Goal: Information Seeking & Learning: Learn about a topic

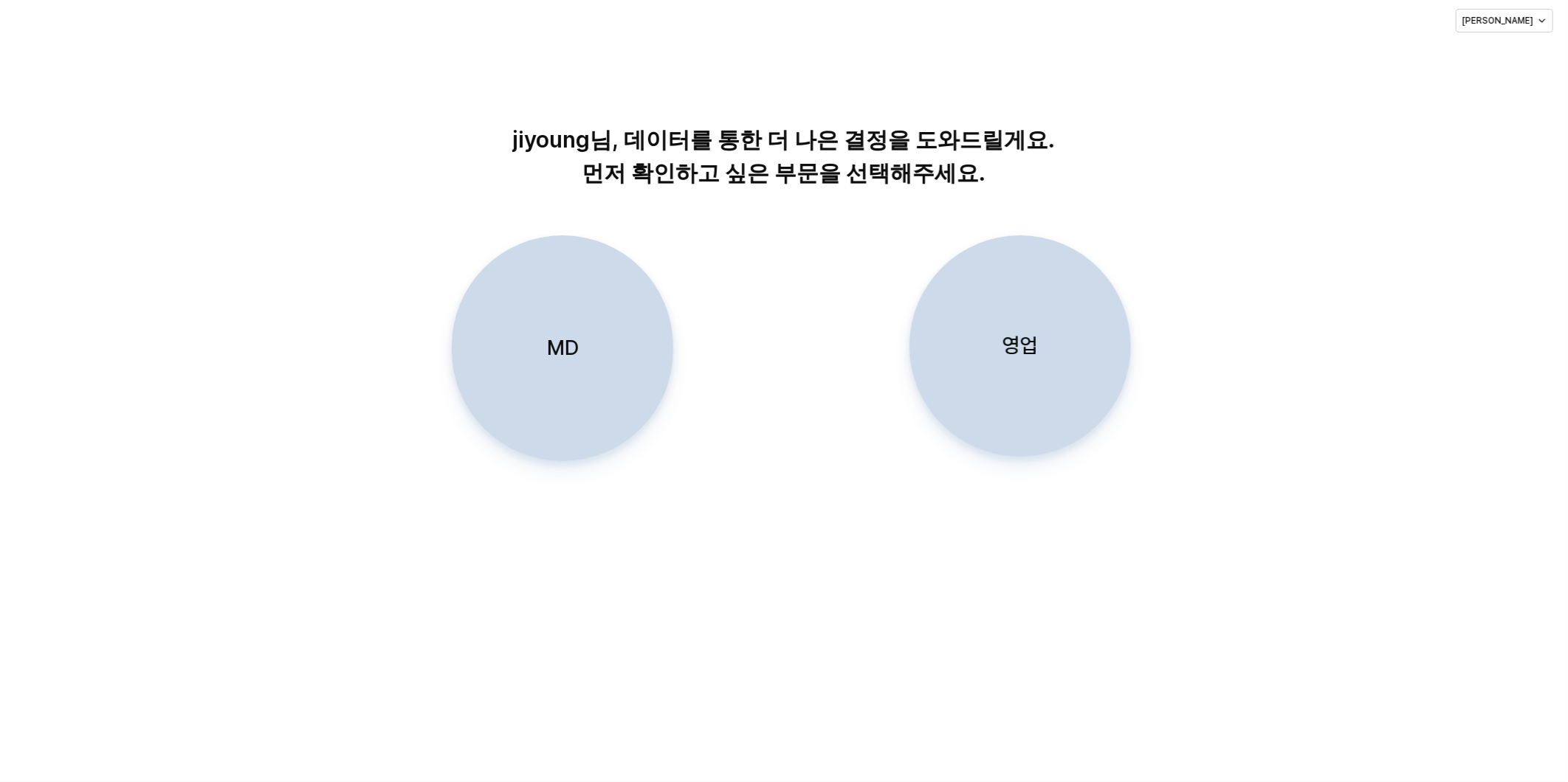
click at [584, 371] on div "MD" at bounding box center [563, 348] width 208 height 224
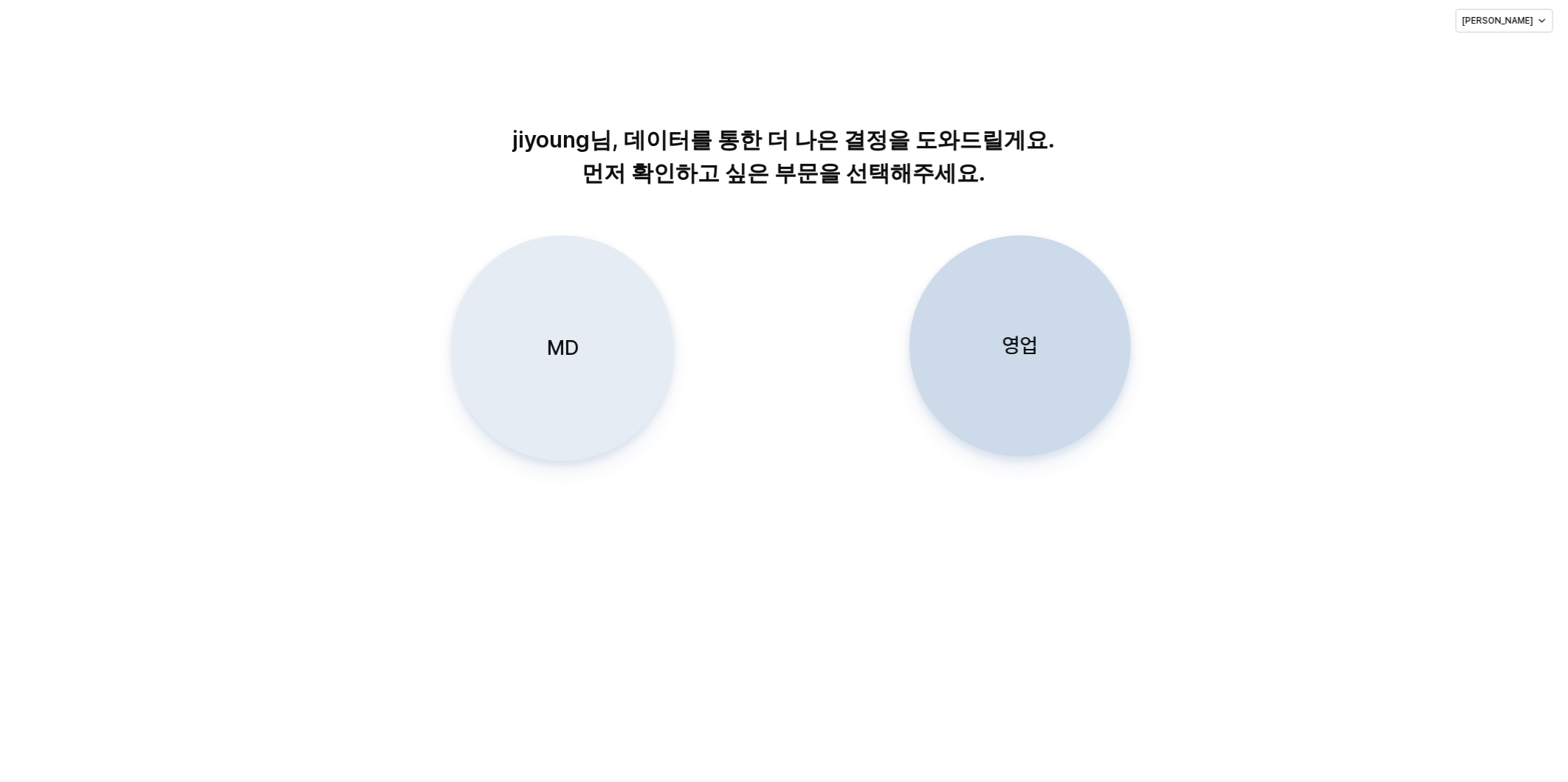
click at [587, 344] on div "MD" at bounding box center [563, 348] width 208 height 224
click at [582, 352] on div "MD" at bounding box center [563, 348] width 208 height 224
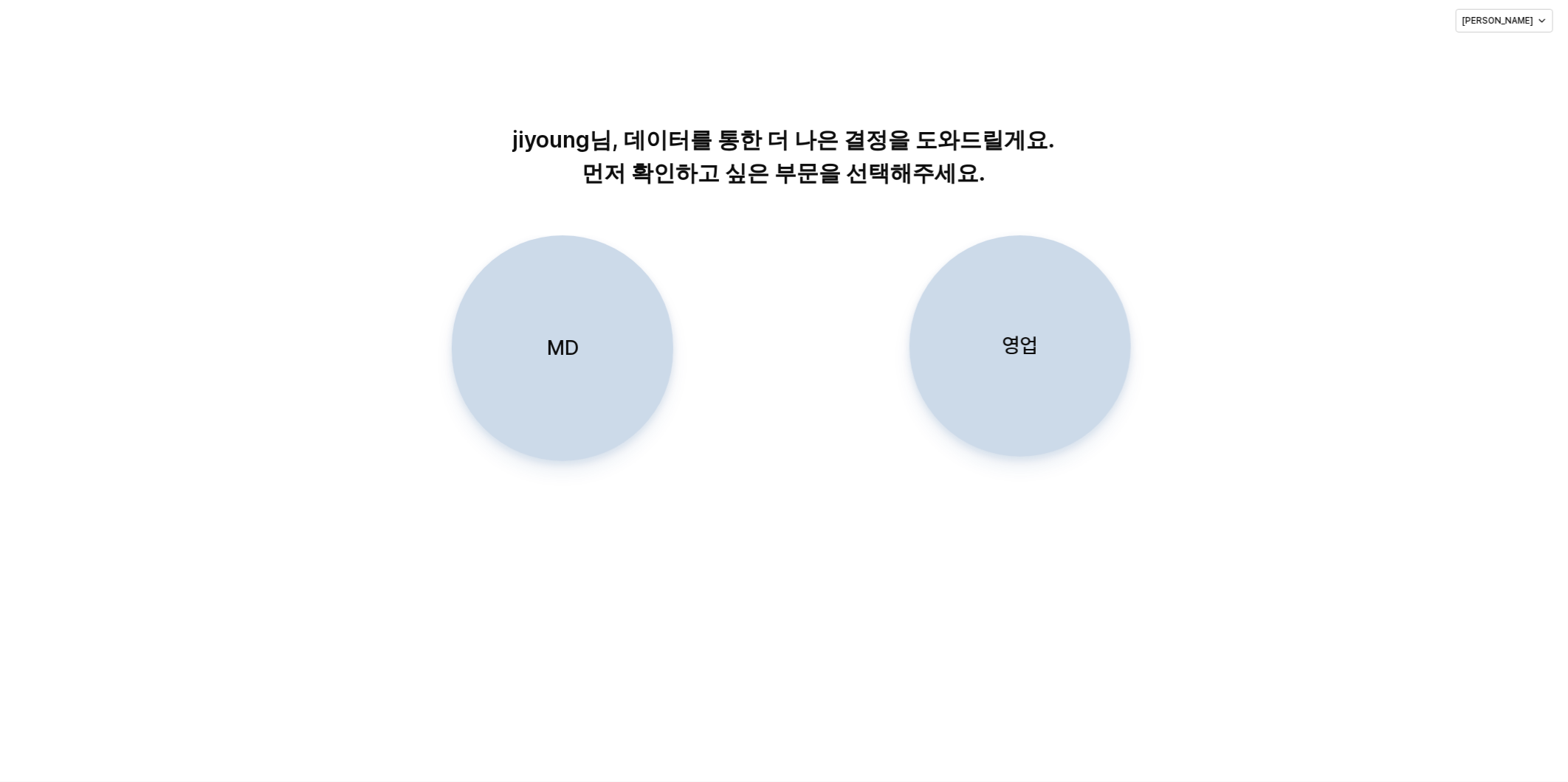
click at [563, 279] on div "MD" at bounding box center [563, 348] width 208 height 224
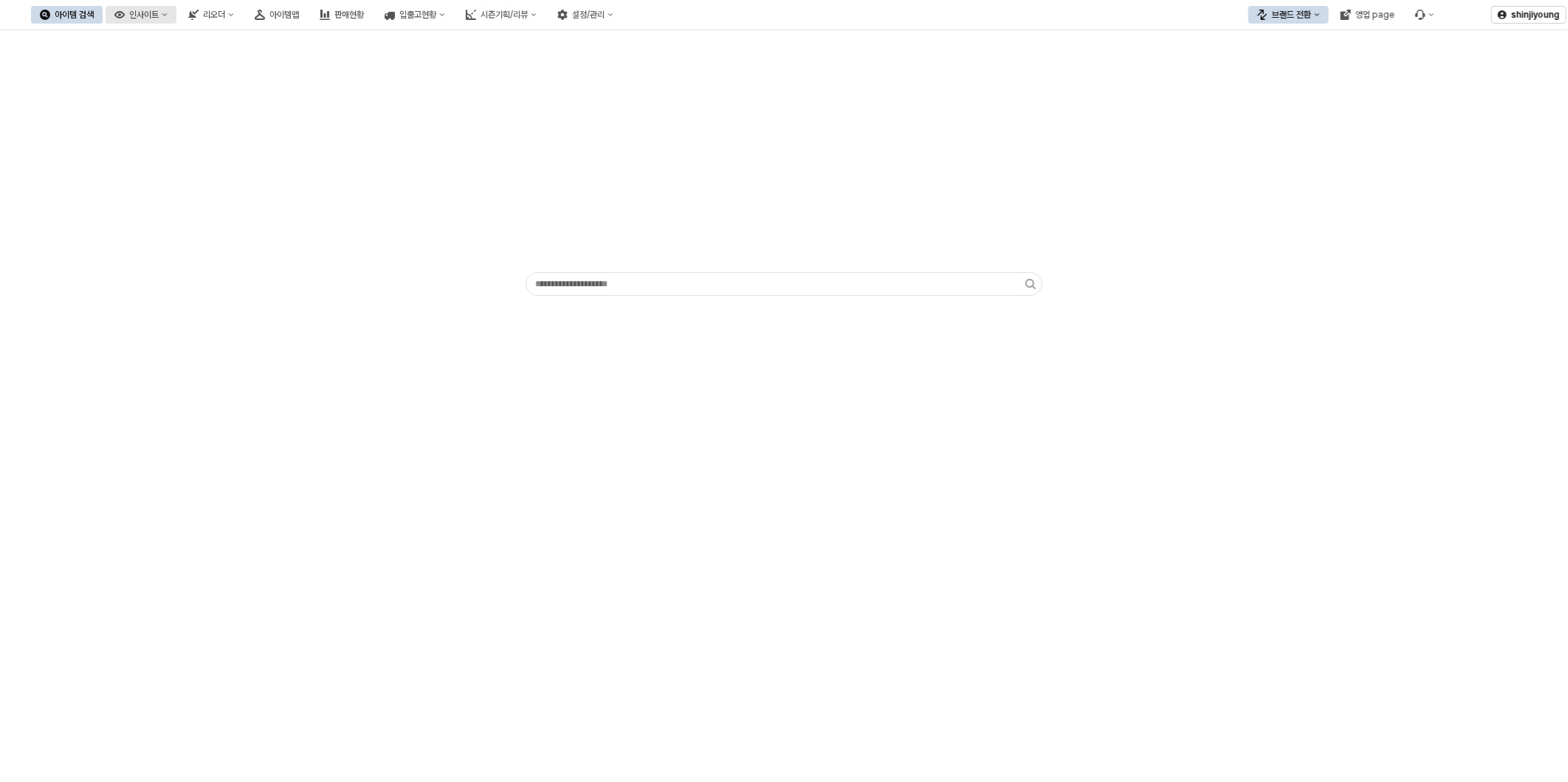
click at [159, 18] on div "인사이트" at bounding box center [144, 15] width 30 height 10
click at [528, 16] on div "시즌기획/리뷰" at bounding box center [504, 15] width 48 height 10
click at [1323, 10] on button "브랜드 전환" at bounding box center [1288, 15] width 80 height 18
click at [1290, 67] on div "에뜨와" at bounding box center [1302, 66] width 90 height 12
click at [1357, 17] on div "영업 page" at bounding box center [1374, 15] width 39 height 10
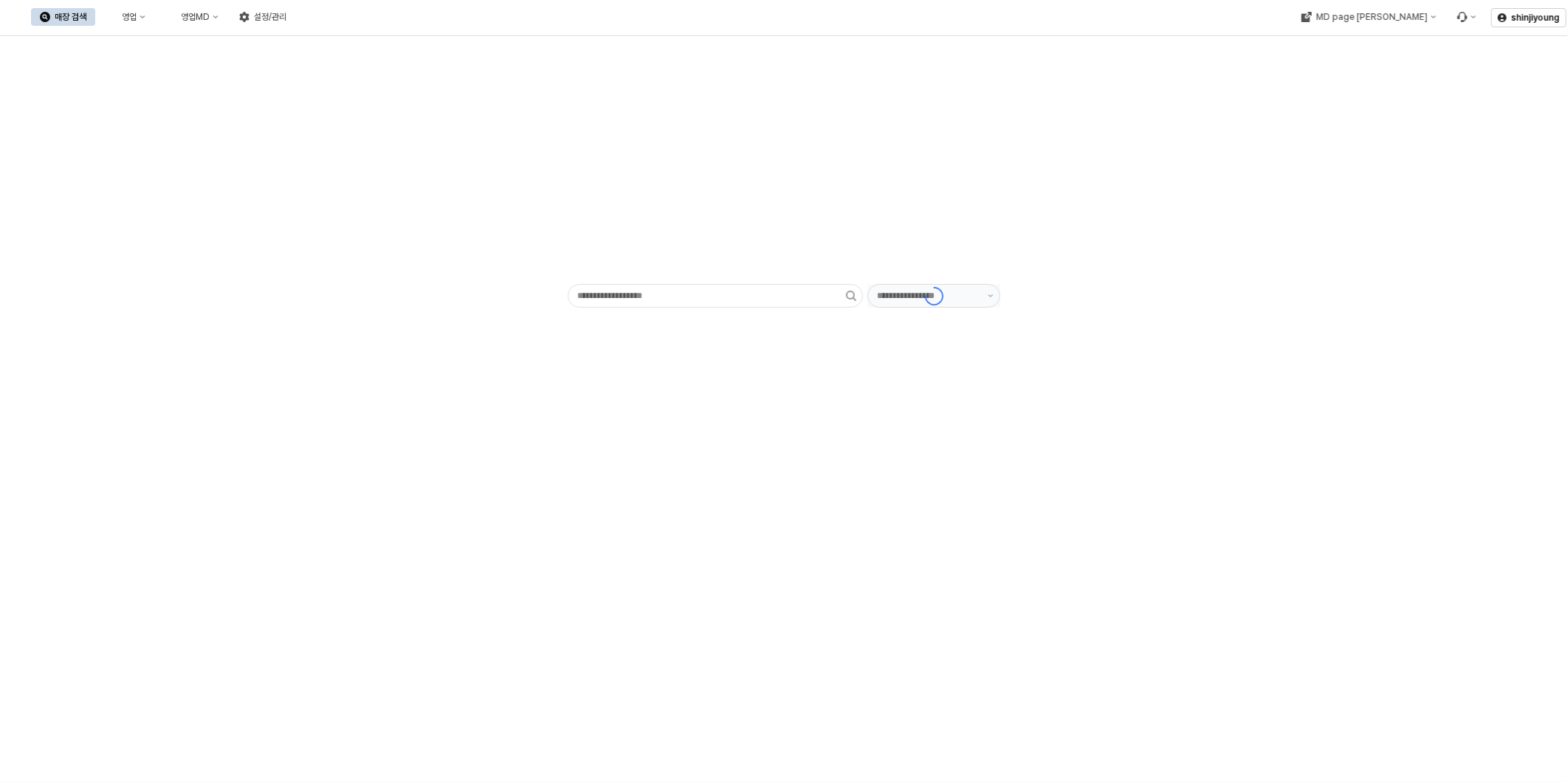
type input "******"
click at [350, 167] on div "- ******" at bounding box center [784, 174] width 1550 height 266
click at [210, 18] on div "영업MD" at bounding box center [194, 17] width 29 height 10
click at [363, 97] on div "판매유형별 매출 현황" at bounding box center [350, 94] width 78 height 12
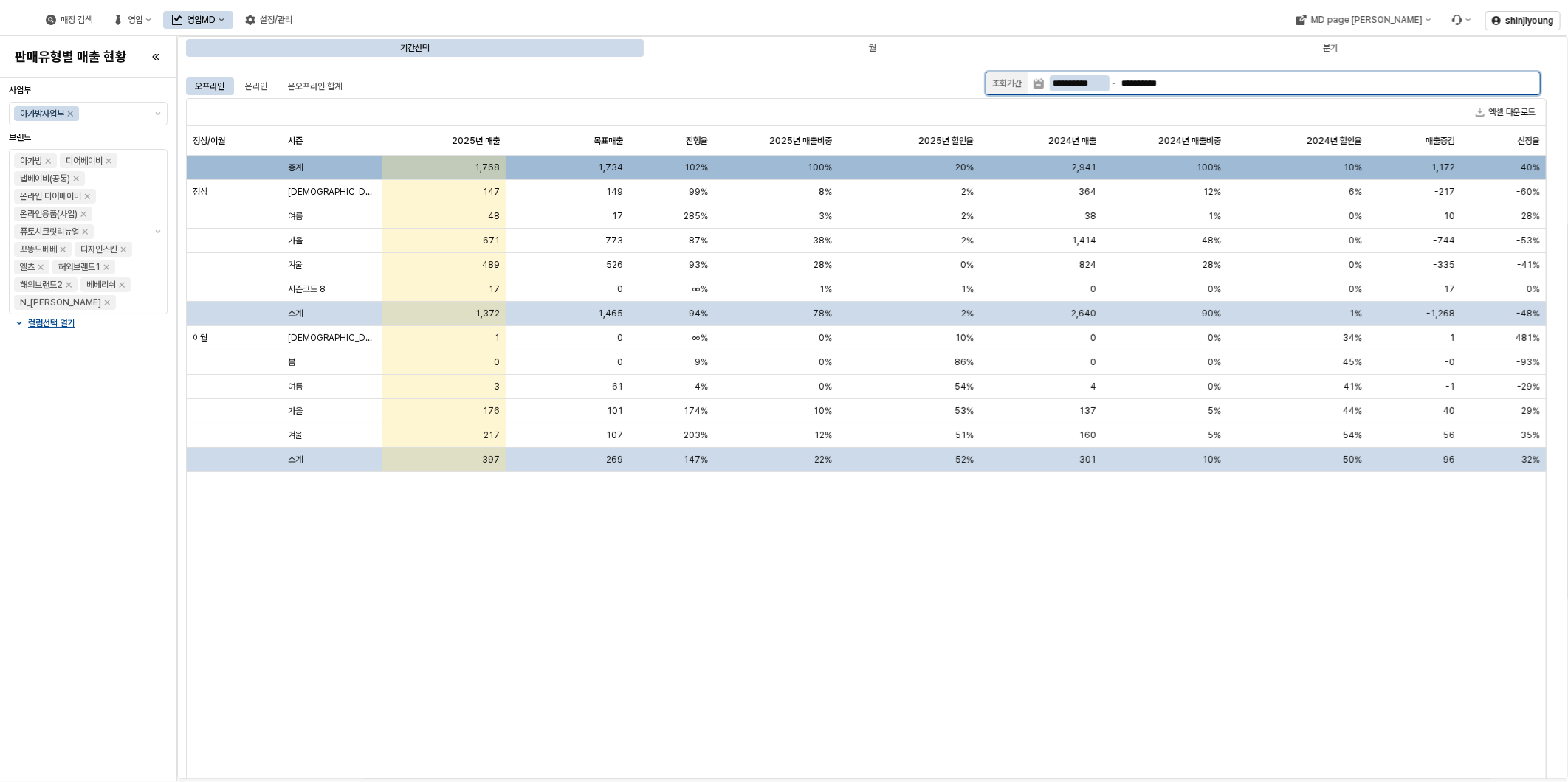
click at [1083, 81] on input "**********" at bounding box center [1079, 83] width 59 height 16
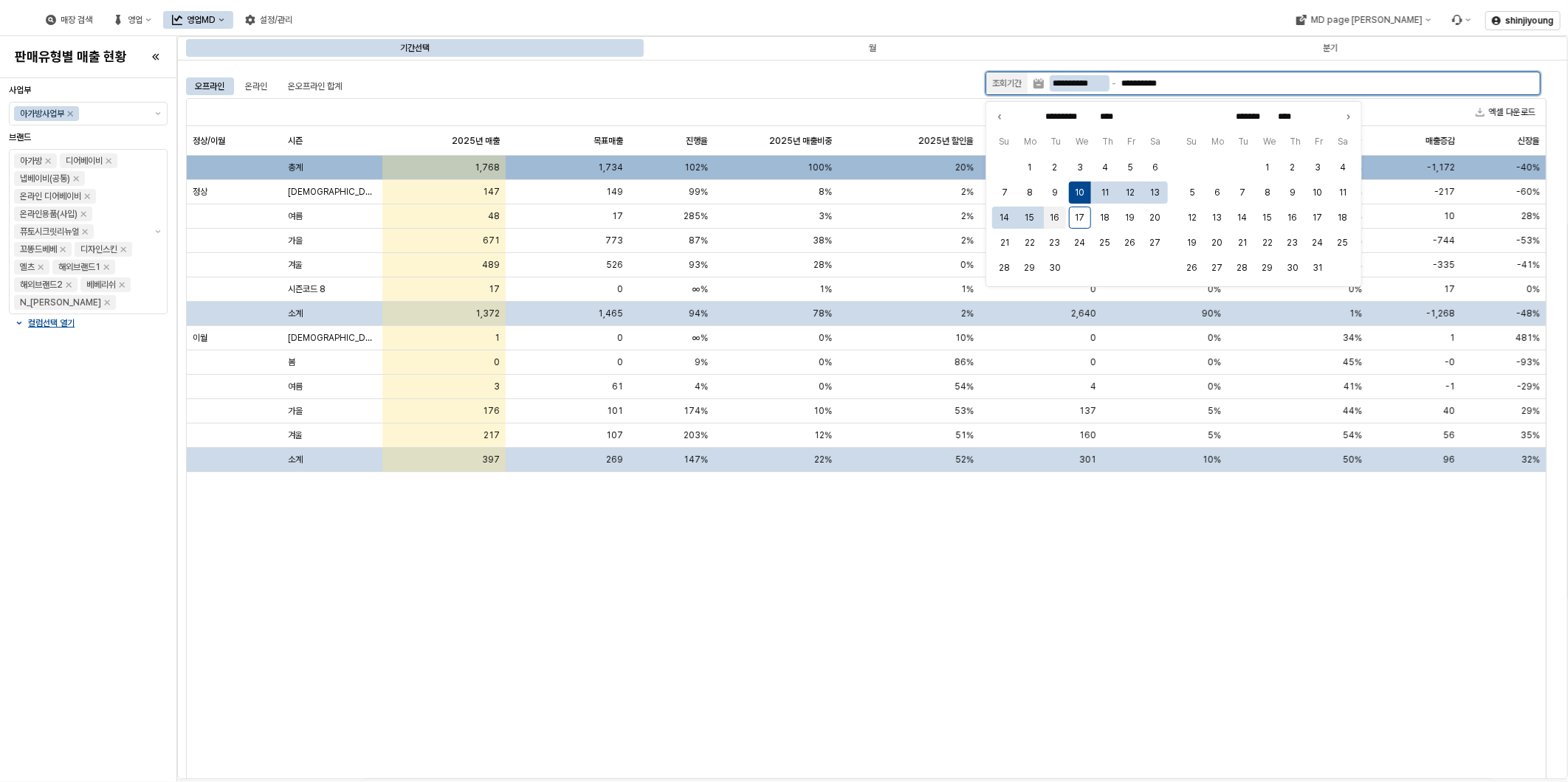
click at [1057, 209] on button "16" at bounding box center [1055, 218] width 22 height 22
type input "**********"
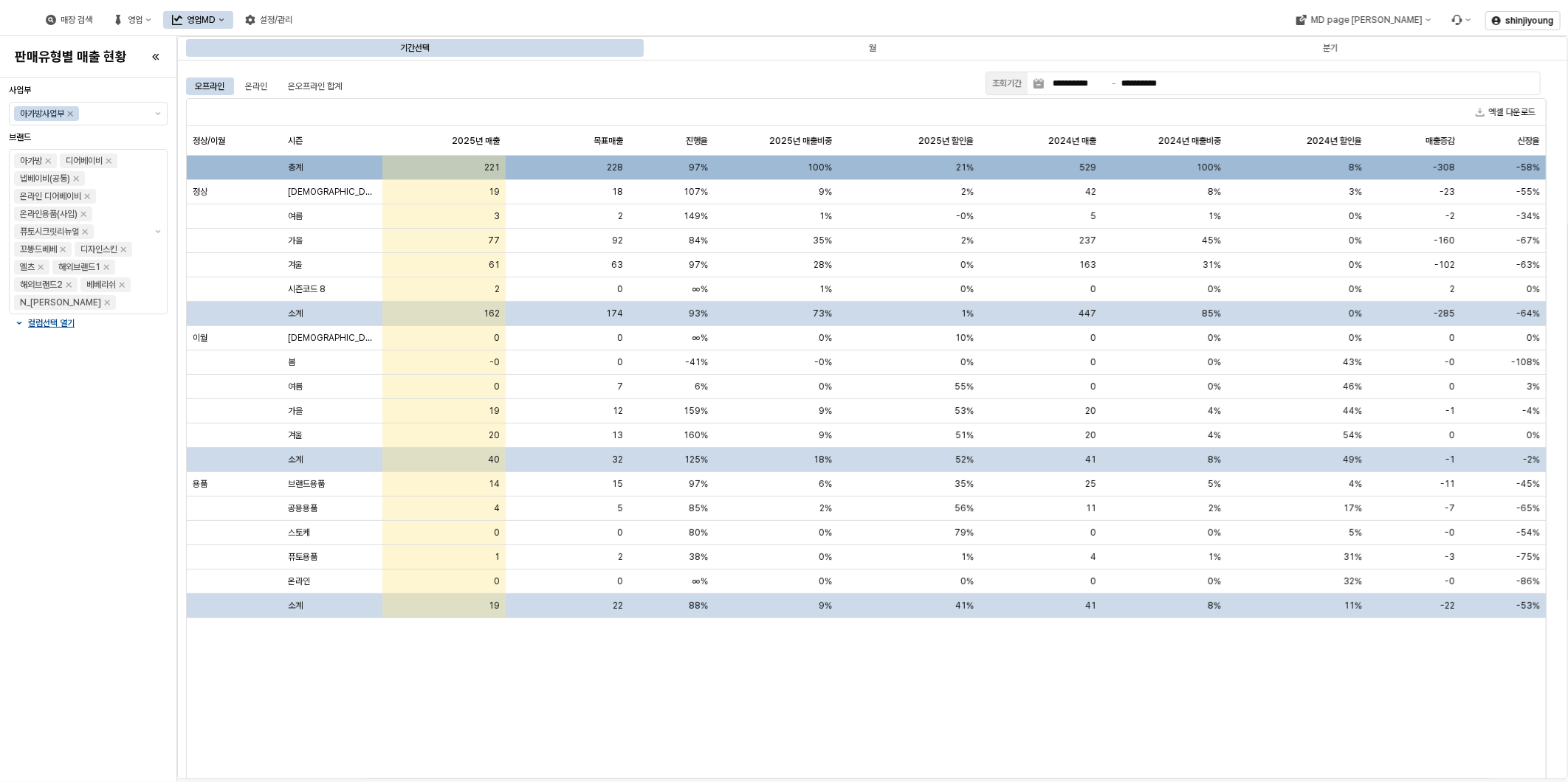
click at [717, 711] on div "정상/이월 정상/이월 시즌 시즌 2025년 매출 2025년 매출 목표매출 목표매출 진행율 진행율 2025년 매출비중 2025년 매출비중 202…" at bounding box center [865, 463] width 1359 height 675
click at [159, 112] on icon "제안 사항 표시" at bounding box center [158, 113] width 6 height 3
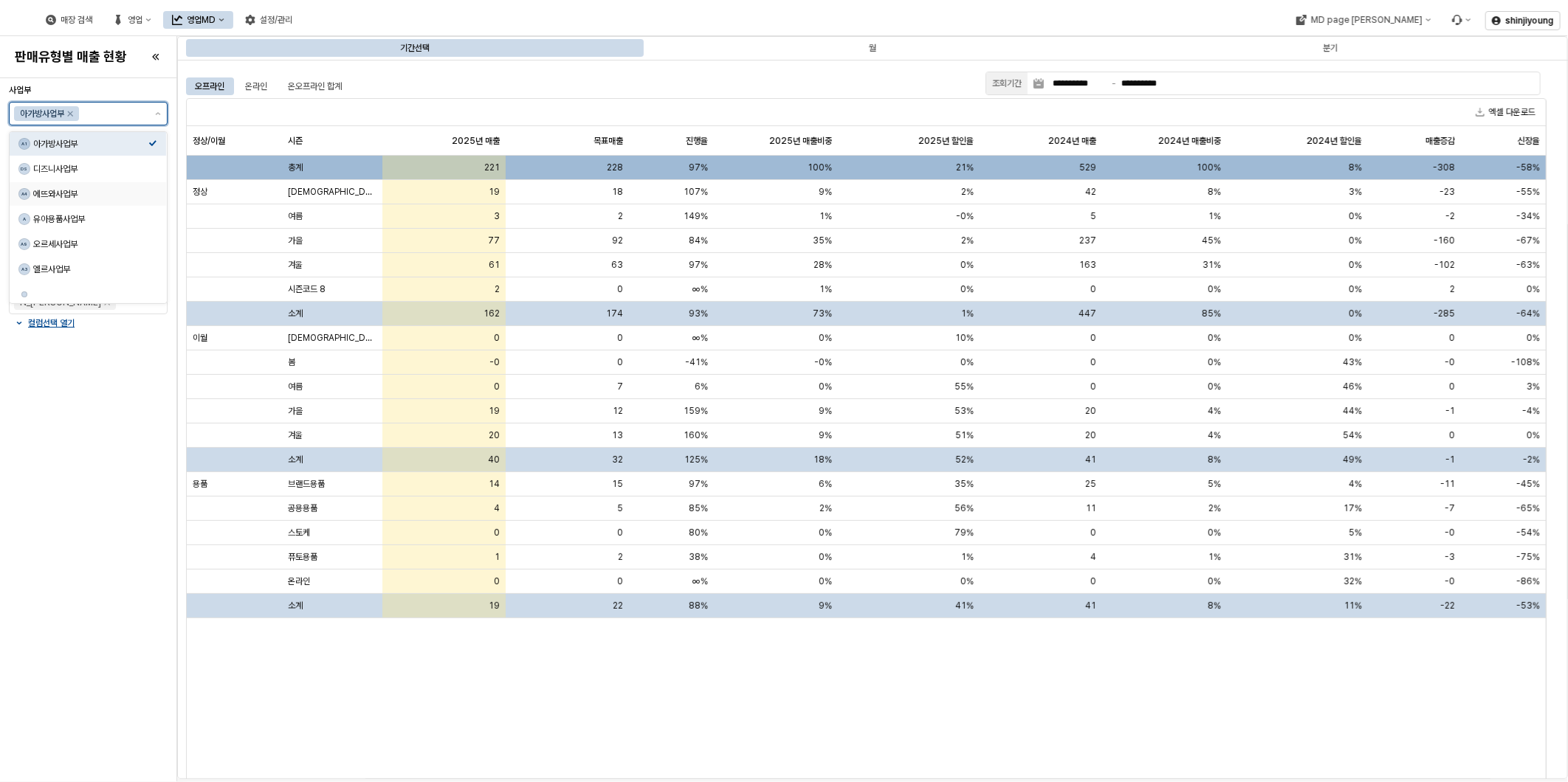
click at [69, 195] on div "에뜨와사업부" at bounding box center [91, 194] width 115 height 12
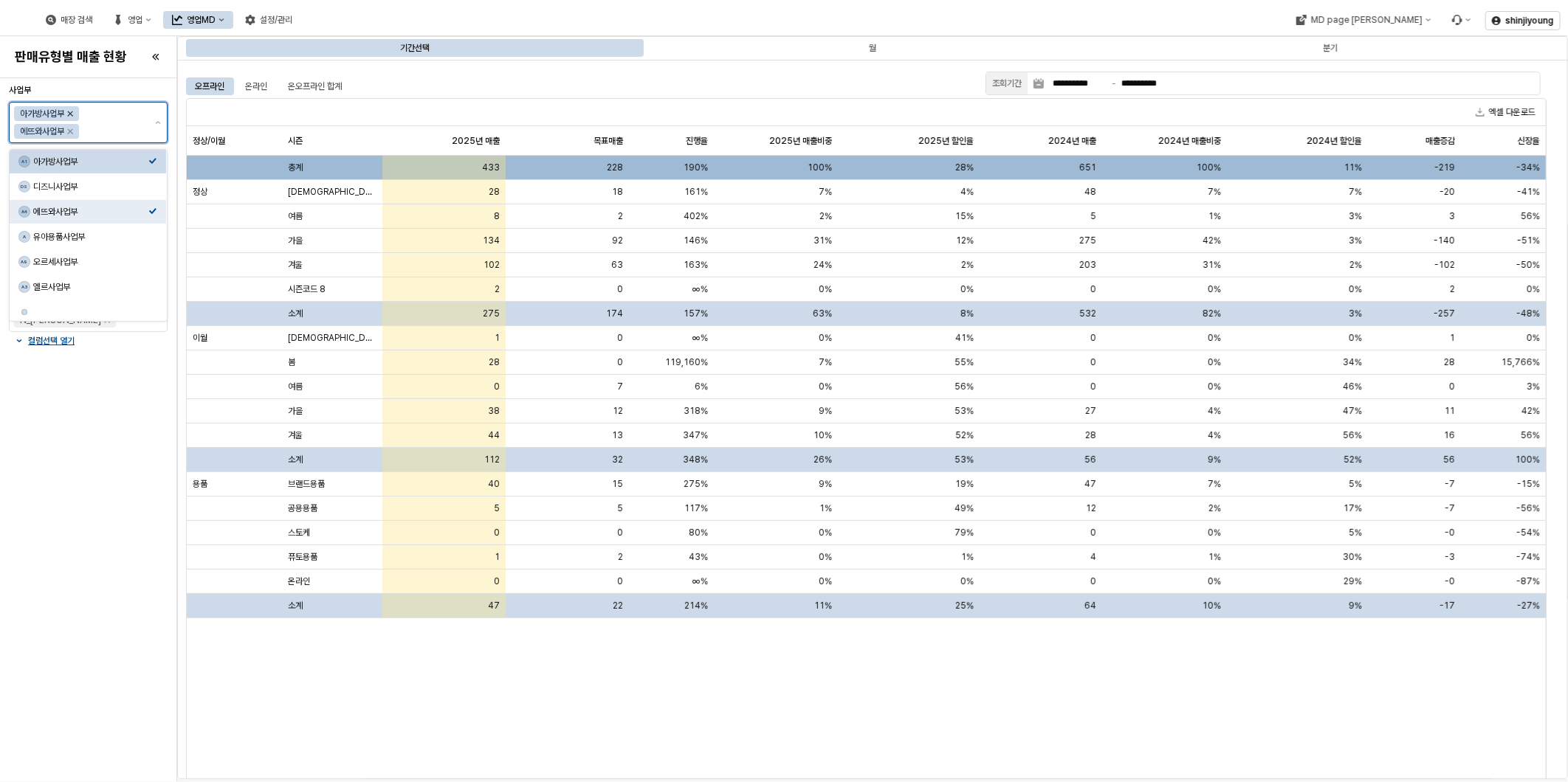
click at [70, 114] on icon "Remove 아가방사업부" at bounding box center [70, 114] width 12 height 12
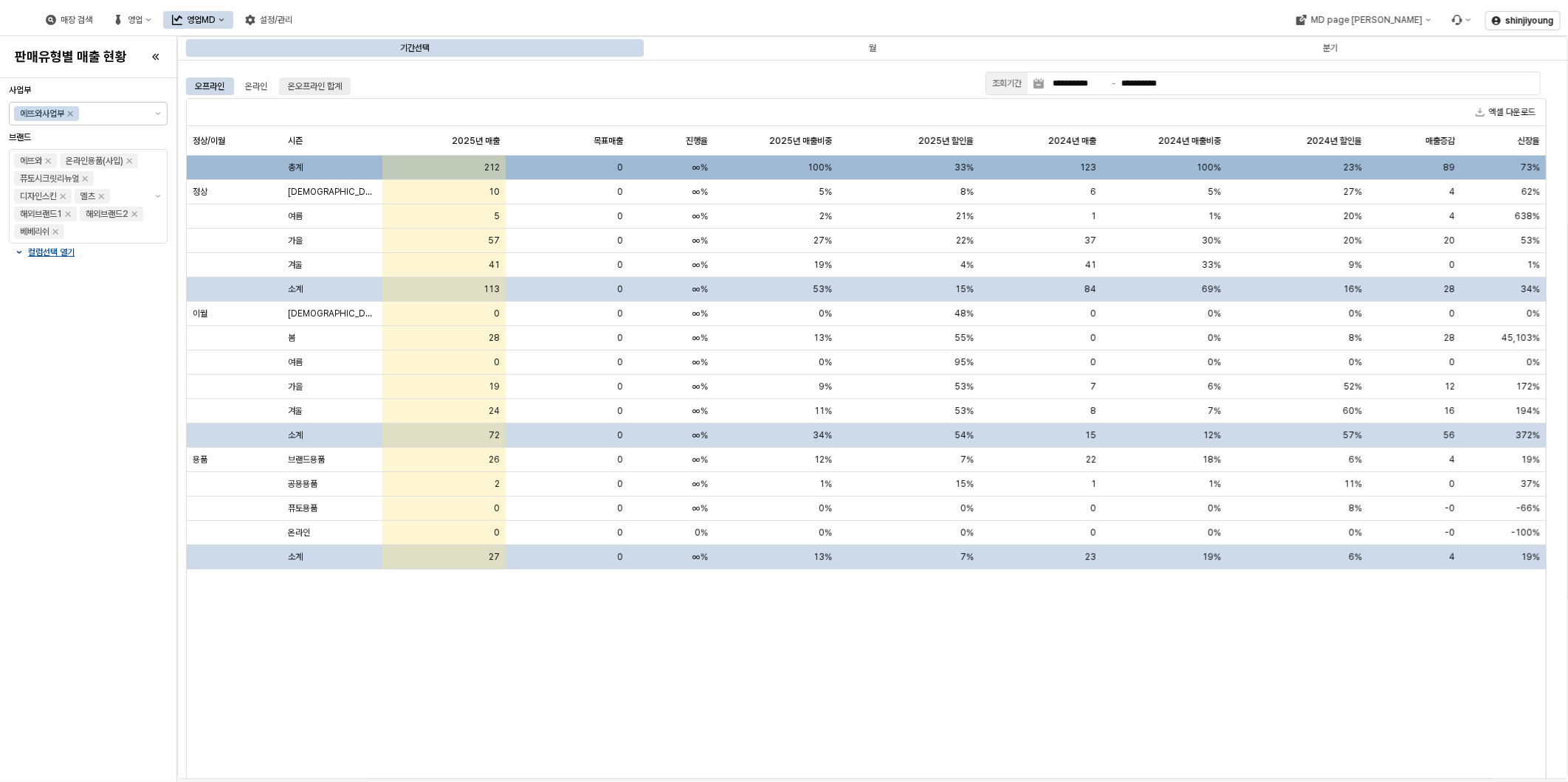
click at [312, 89] on div "온오프라인 합계" at bounding box center [314, 86] width 54 height 18
click at [267, 90] on div "온라인" at bounding box center [256, 86] width 22 height 18
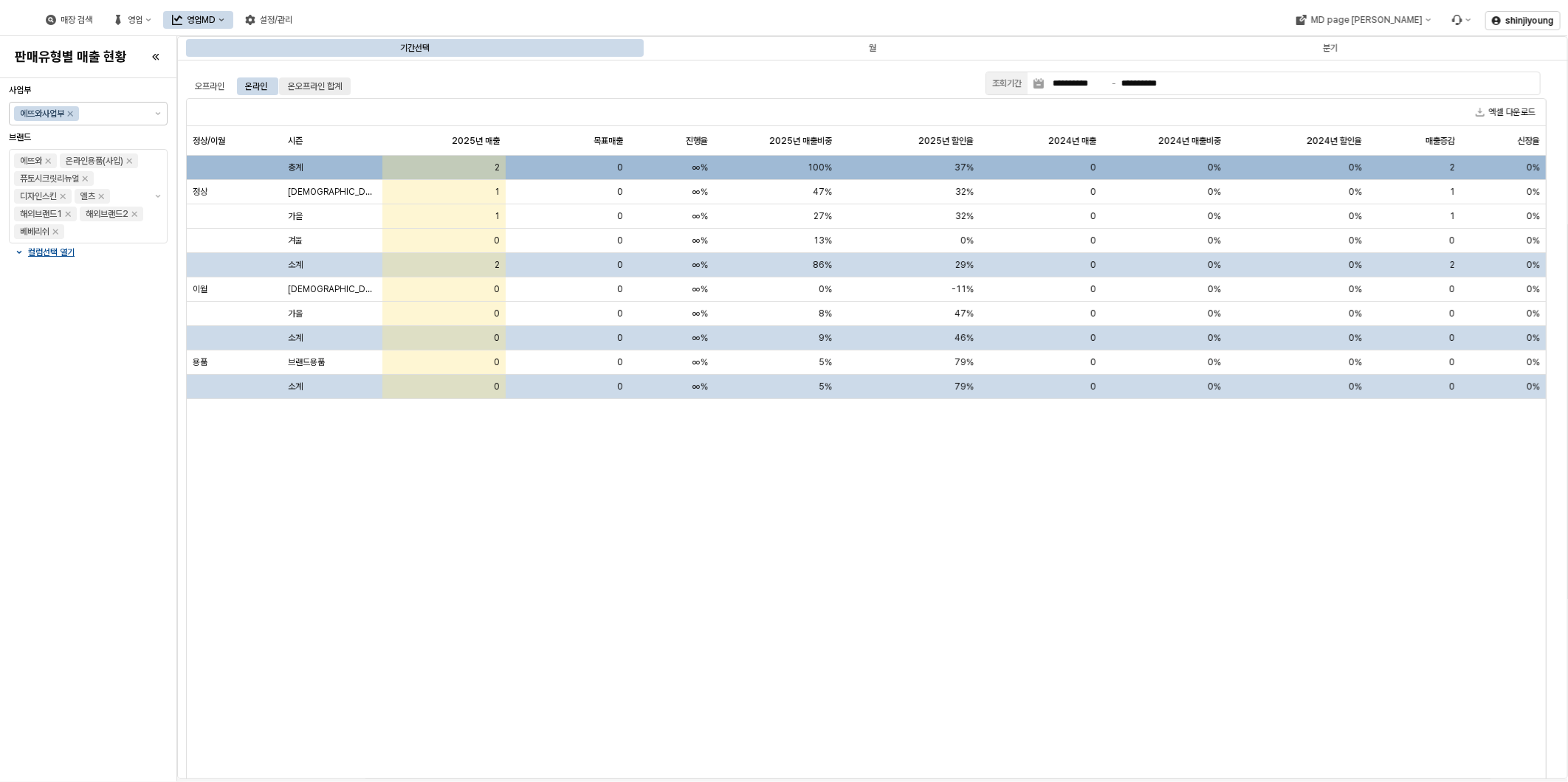
click at [297, 85] on div "온오프라인 합계" at bounding box center [314, 86] width 54 height 18
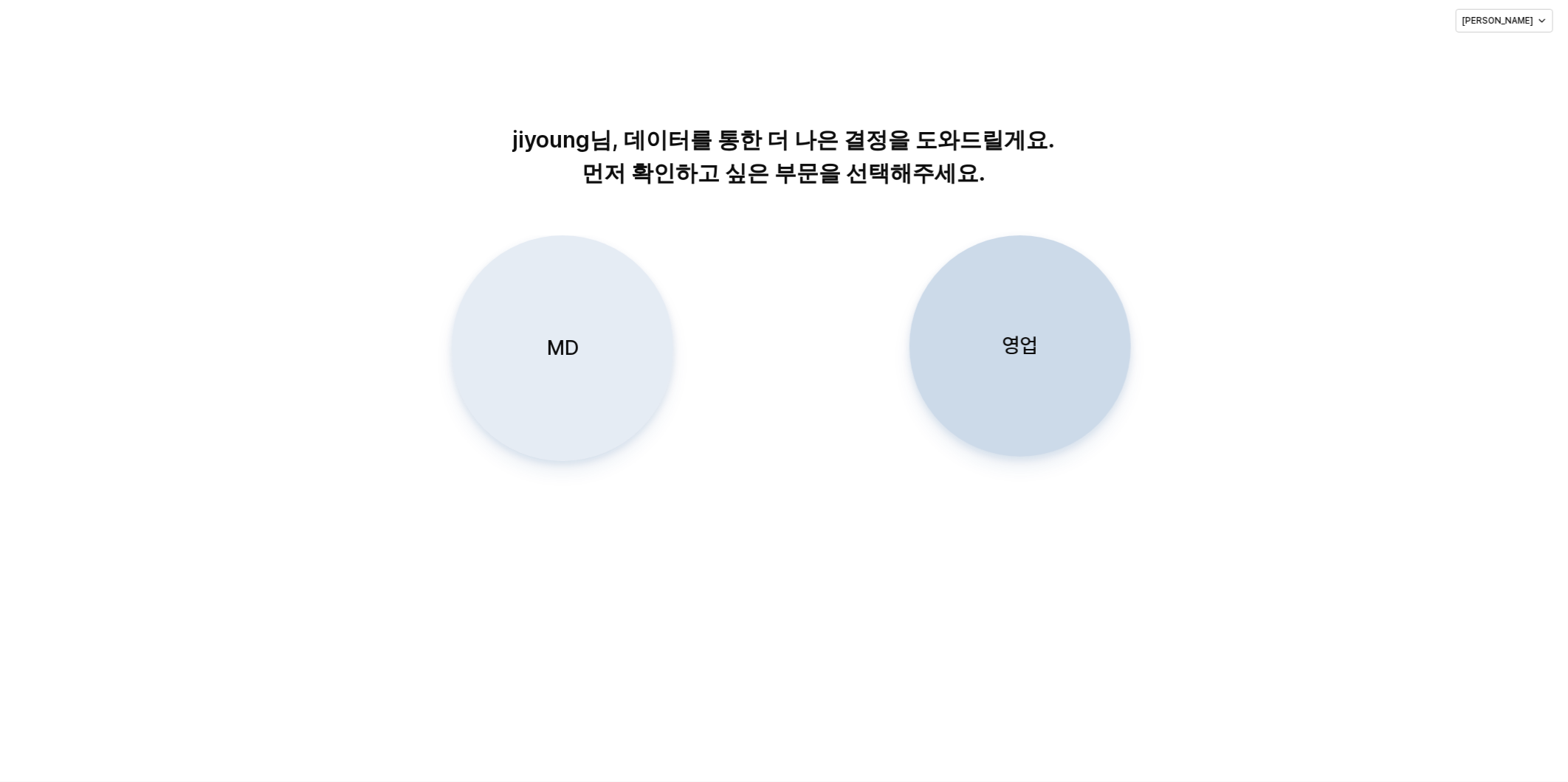
click at [591, 323] on div "MD" at bounding box center [563, 348] width 208 height 224
click at [571, 355] on p "MD" at bounding box center [562, 348] width 32 height 28
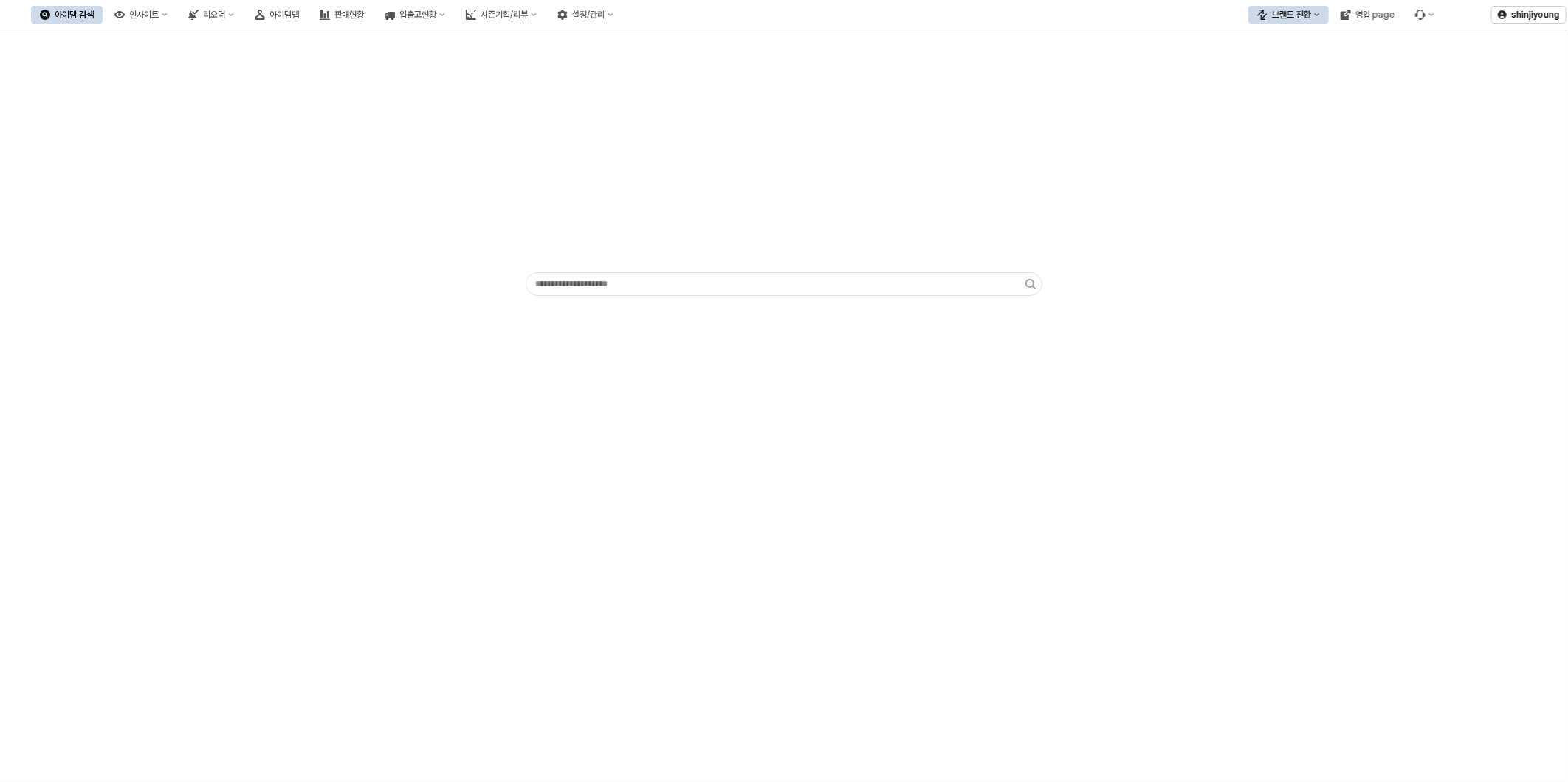
click at [1317, 18] on button "브랜드 전환" at bounding box center [1288, 15] width 80 height 18
click at [1370, 19] on div "영업 page" at bounding box center [1374, 15] width 39 height 10
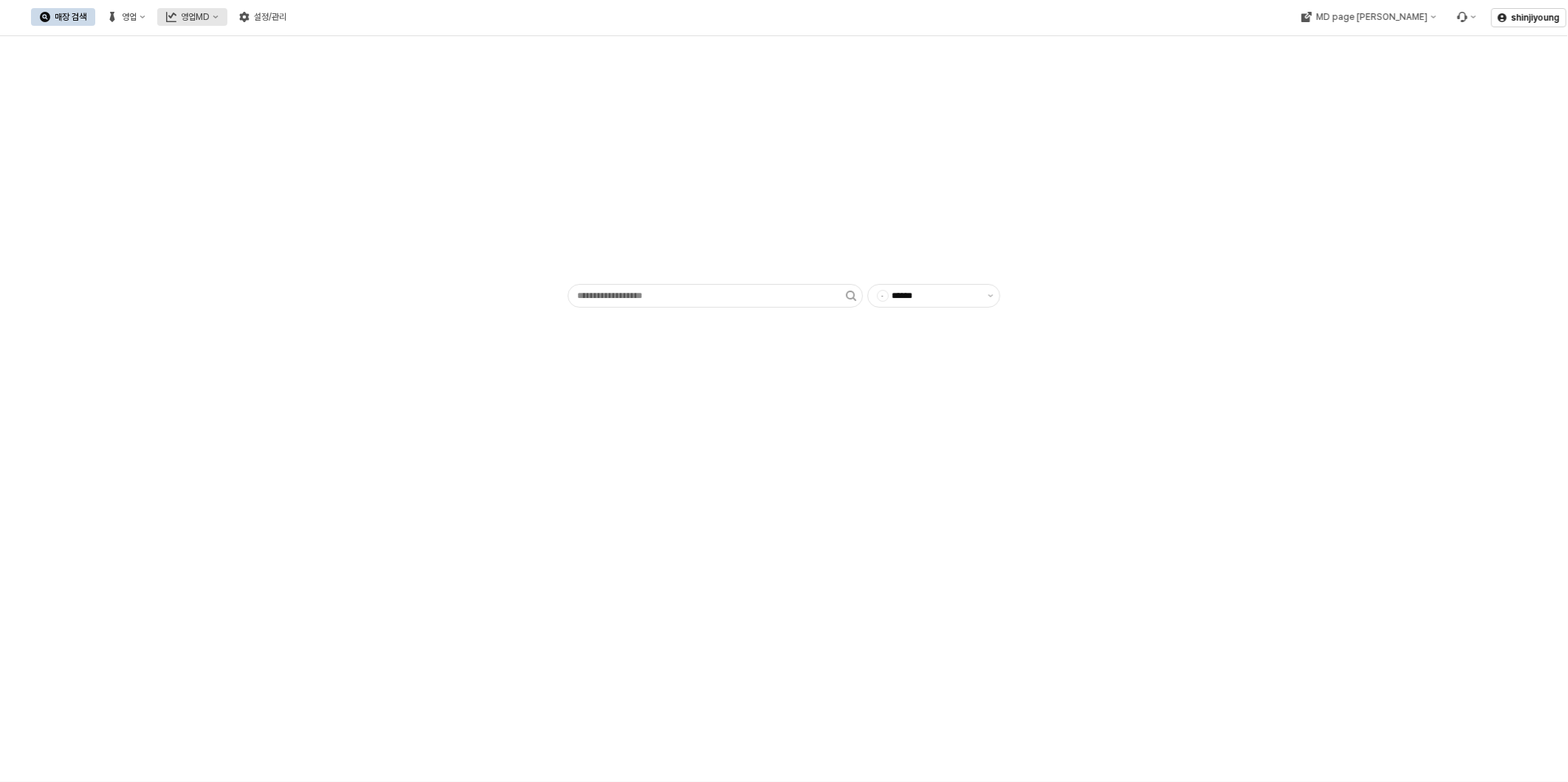
click at [210, 19] on div "영업MD" at bounding box center [194, 17] width 29 height 10
click at [345, 92] on div "판매유형별 매출 현황" at bounding box center [350, 94] width 78 height 12
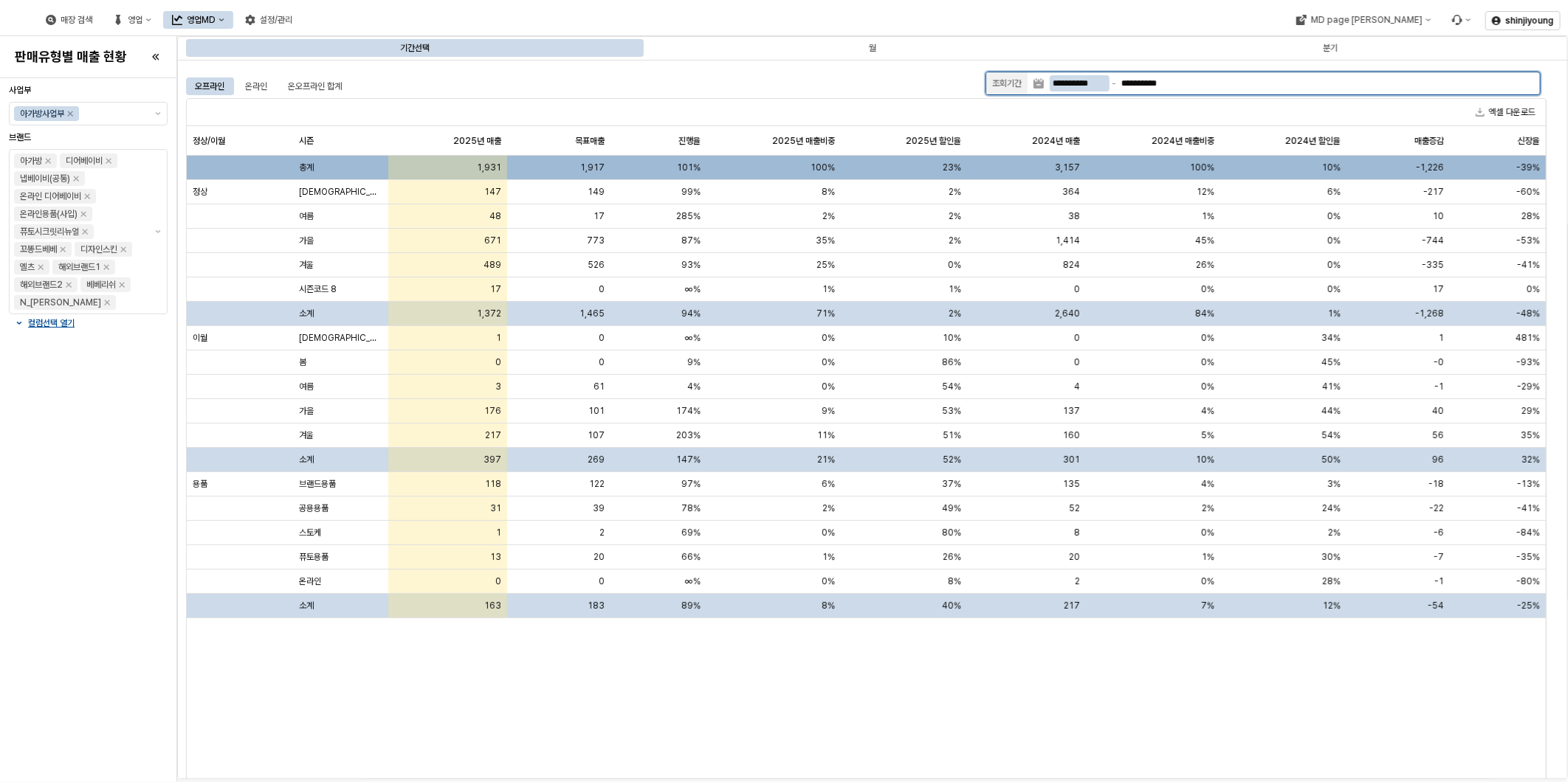
click at [1091, 84] on input "**********" at bounding box center [1079, 83] width 59 height 16
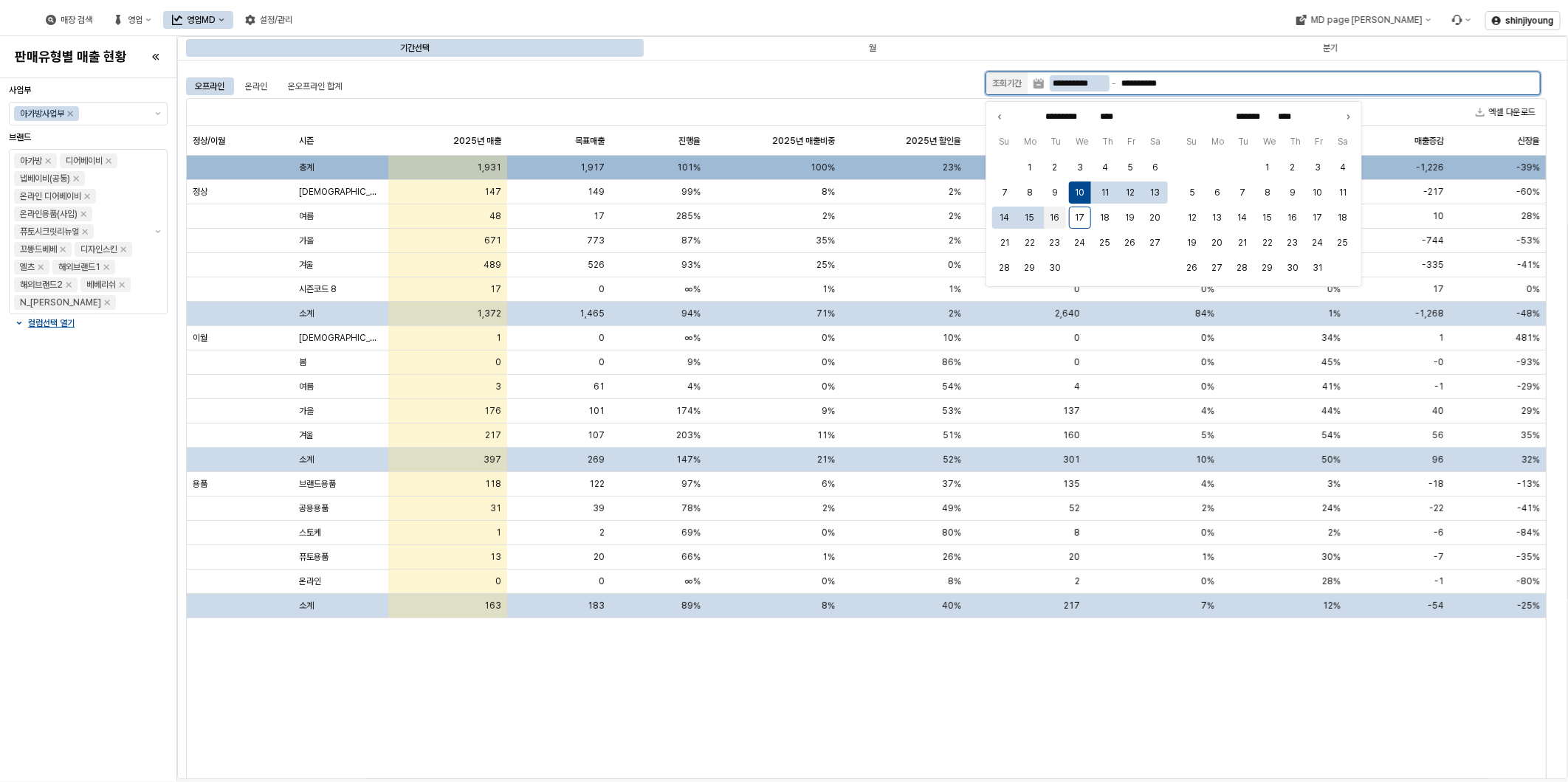
click at [1059, 215] on button "16" at bounding box center [1055, 218] width 22 height 22
type input "**********"
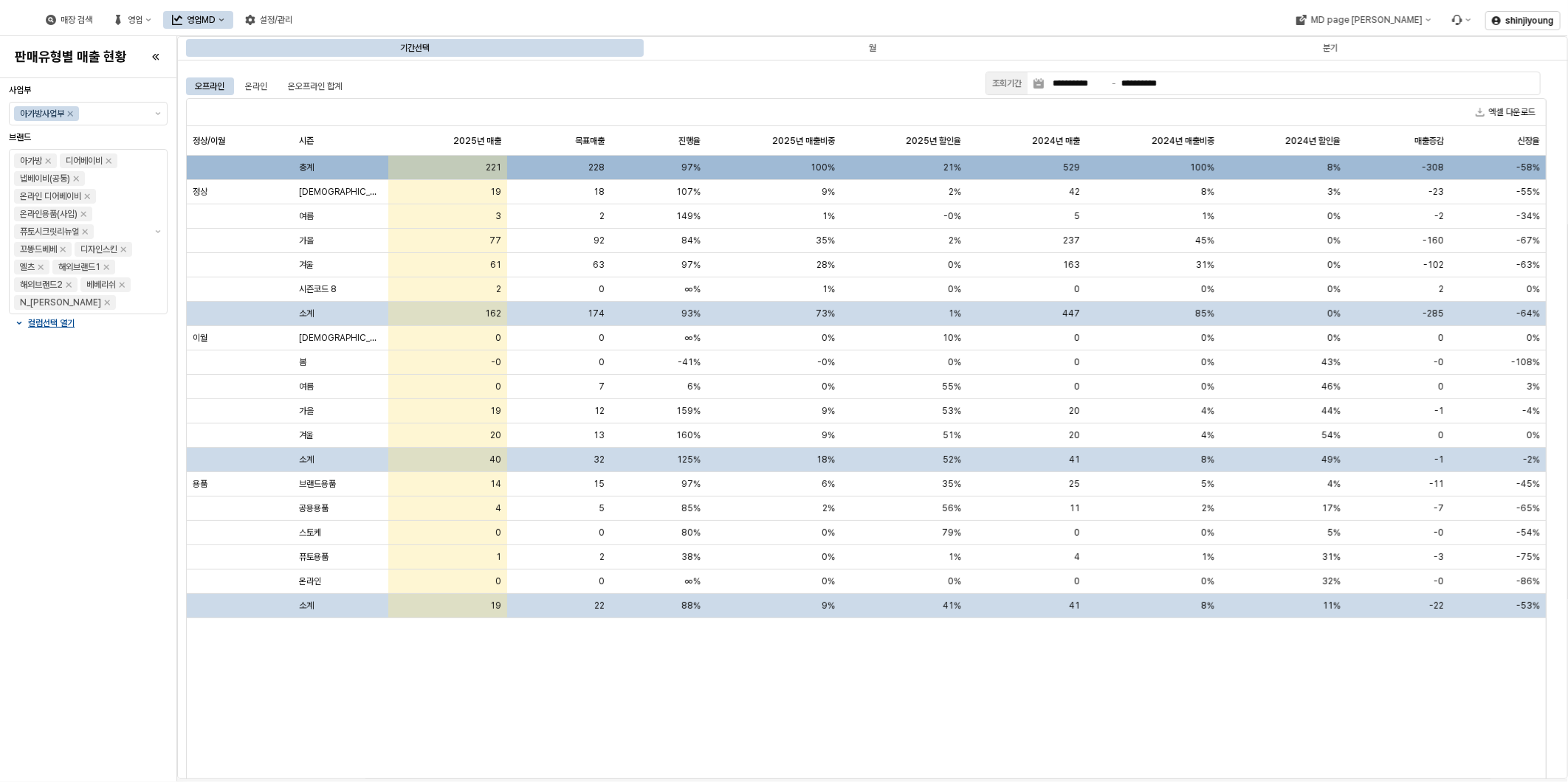
click at [1191, 675] on div "정상/이월 정상/이월 시즌 시즌 2025년 매출 2025년 매출 목표매출 목표매출 진행율 진행율 2025년 매출비중 2025년 매출비중 202…" at bounding box center [865, 463] width 1359 height 675
click at [806, 730] on div "정상/이월 정상/이월 시즌 시즌 2025년 매출 2025년 매출 목표매출 목표매출 진행율 진행율 2025년 매출비중 2025년 매출비중 202…" at bounding box center [865, 463] width 1359 height 675
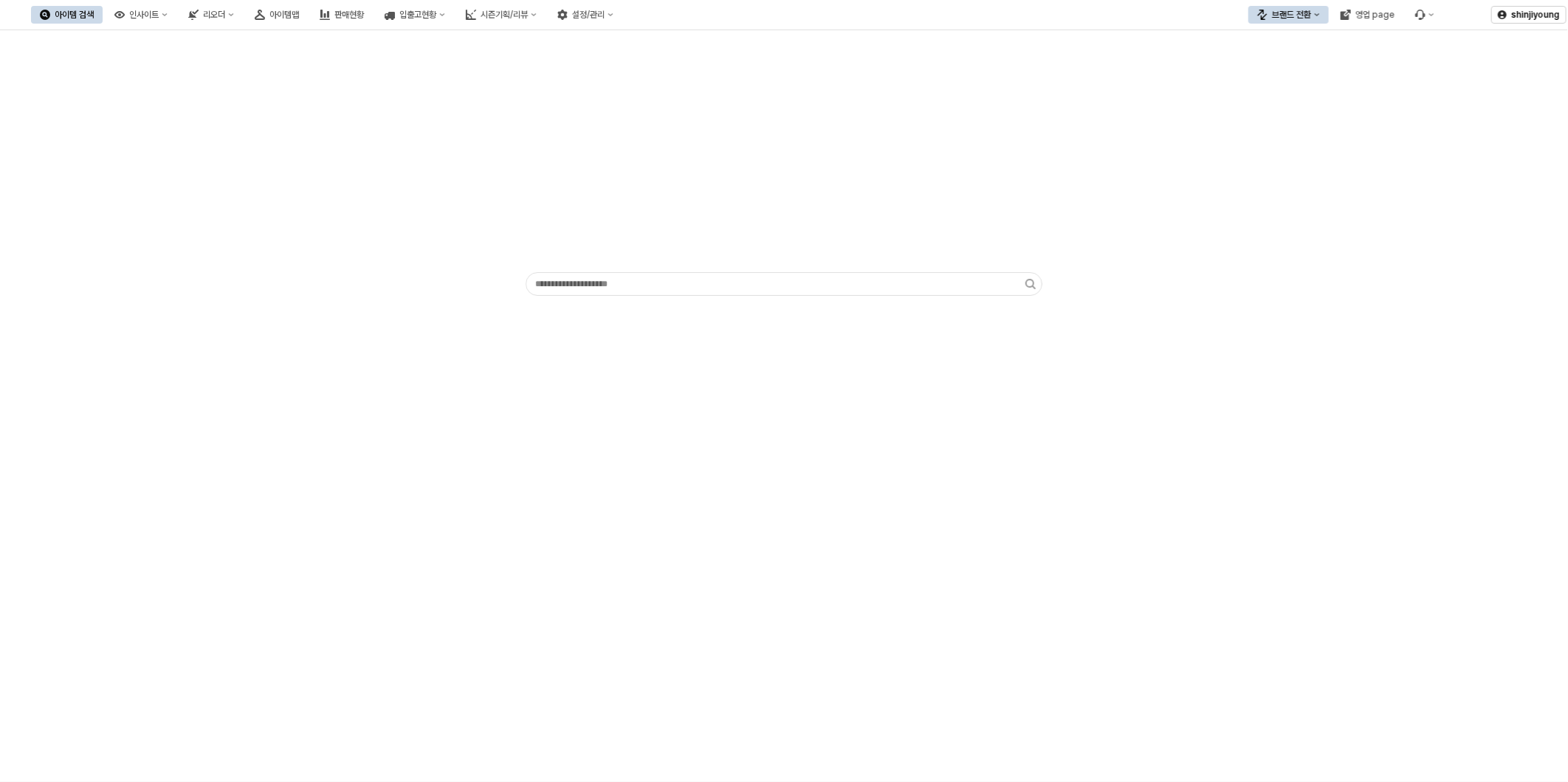
click at [272, 403] on div "App Frame" at bounding box center [784, 406] width 1568 height 752
click at [159, 18] on div "인사이트" at bounding box center [144, 15] width 30 height 10
click at [212, 45] on div "주간 Best & Worst" at bounding box center [219, 42] width 78 height 12
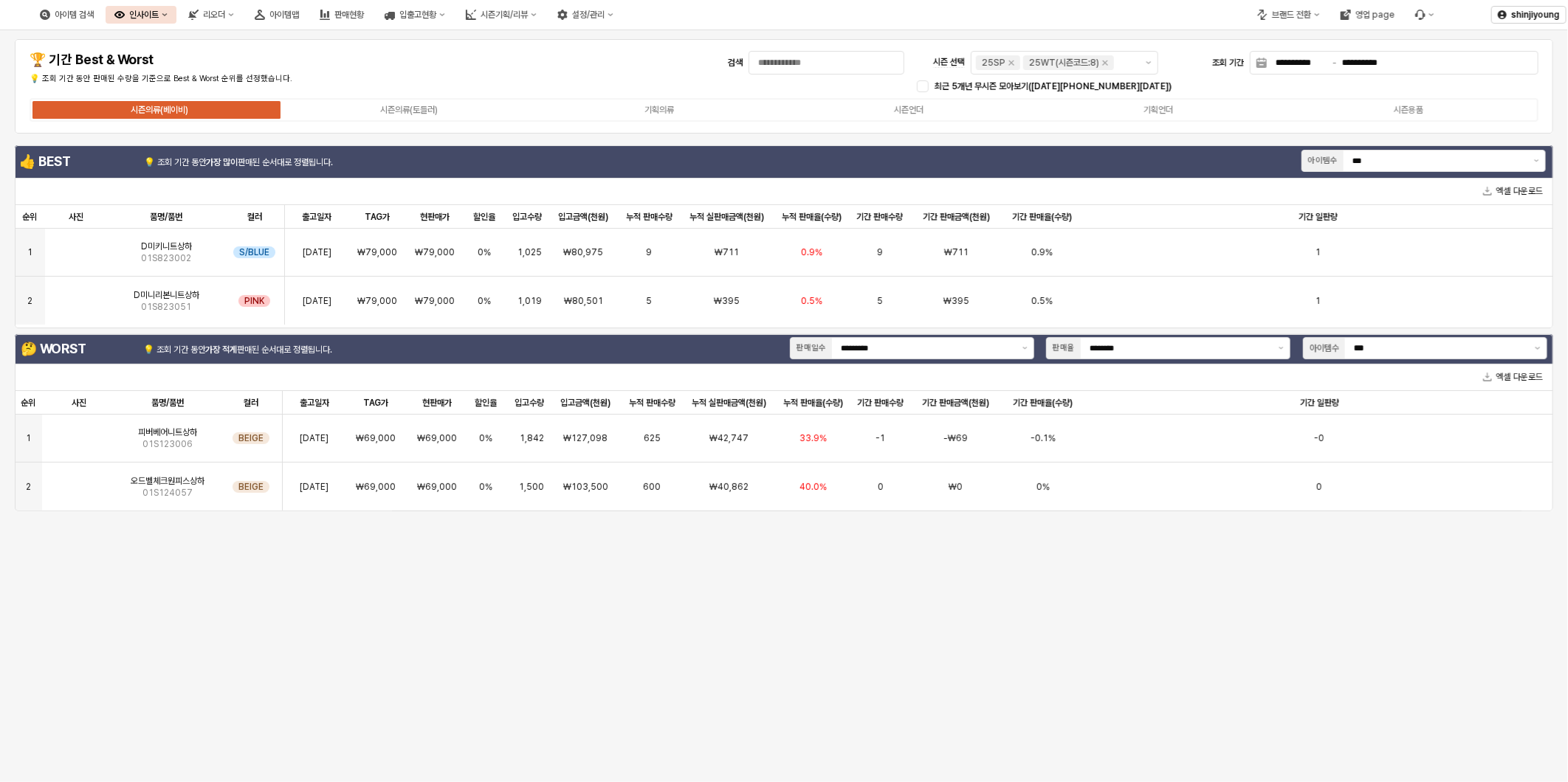
drag, startPoint x: 710, startPoint y: 627, endPoint x: 726, endPoint y: 599, distance: 32.2
click at [710, 626] on div "**********" at bounding box center [784, 406] width 1568 height 752
click at [299, 13] on div "아이템맵" at bounding box center [284, 15] width 30 height 10
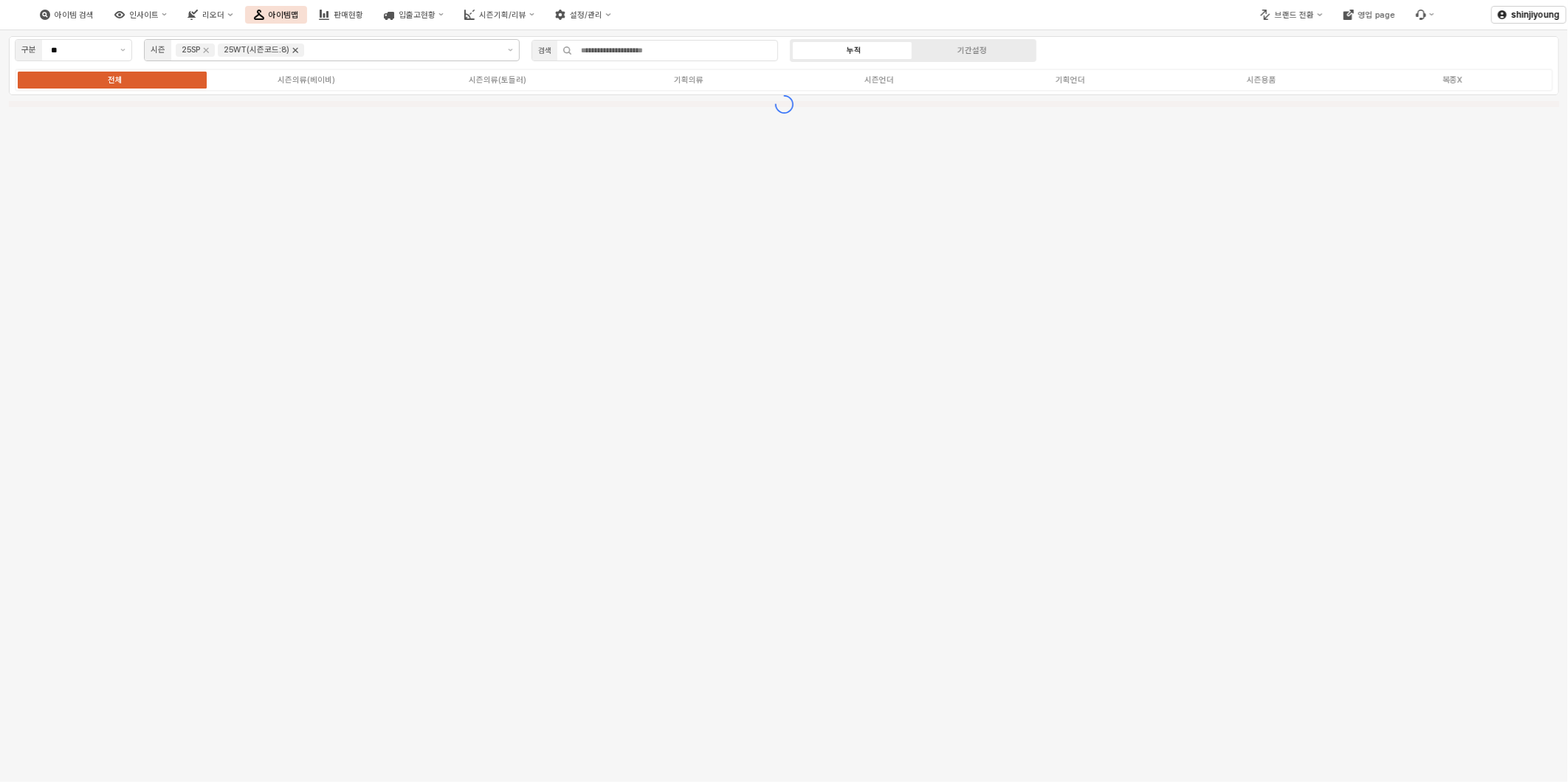
click at [298, 48] on icon "Remove 25WT(시즌코드:8)" at bounding box center [295, 51] width 12 height 12
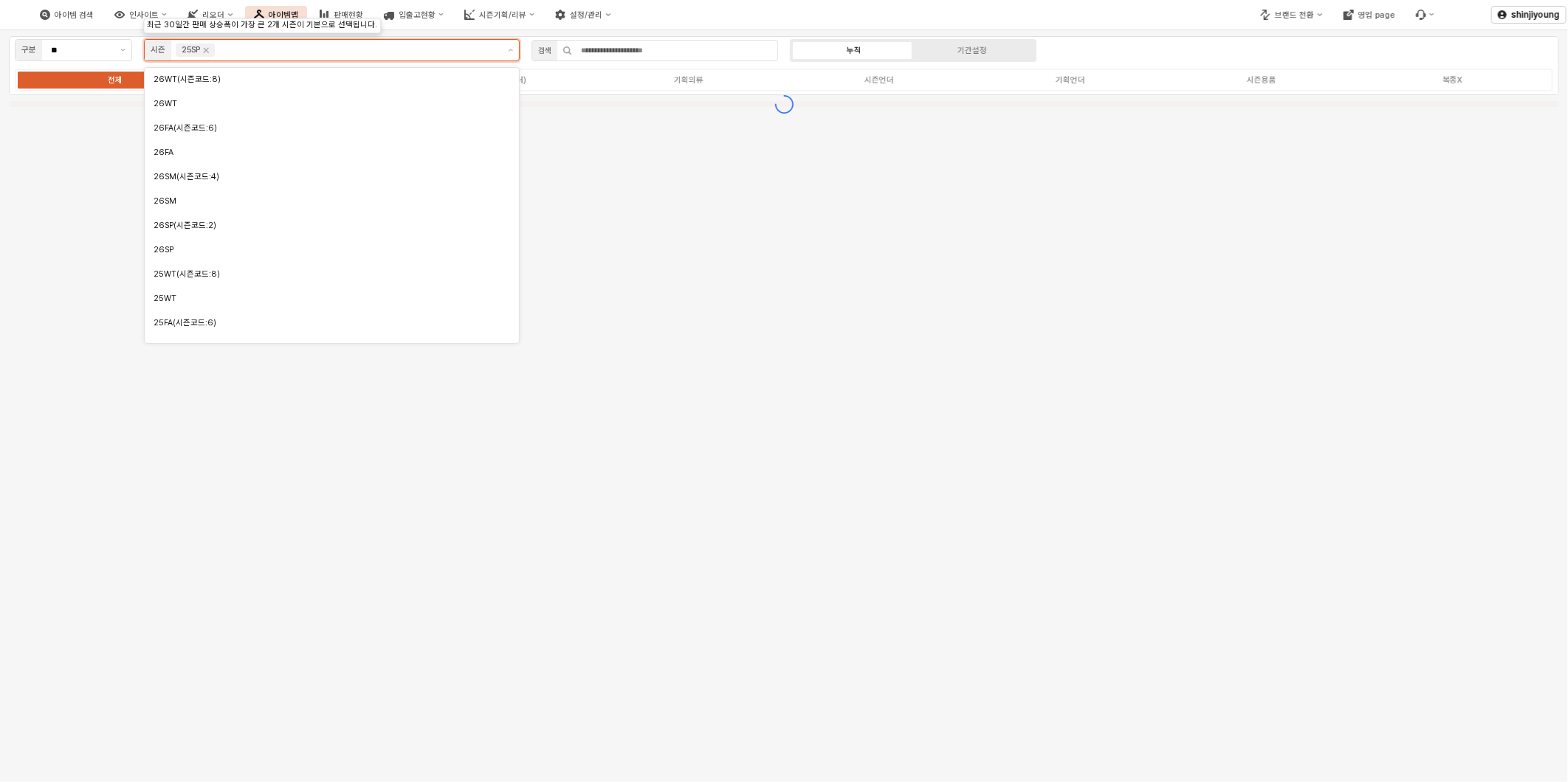
scroll to position [113, 0]
click at [212, 50] on icon "Remove 25SP" at bounding box center [206, 51] width 12 height 12
click at [504, 49] on button "제안 사항 표시" at bounding box center [509, 50] width 17 height 21
click at [182, 217] on div "25SM" at bounding box center [328, 216] width 349 height 11
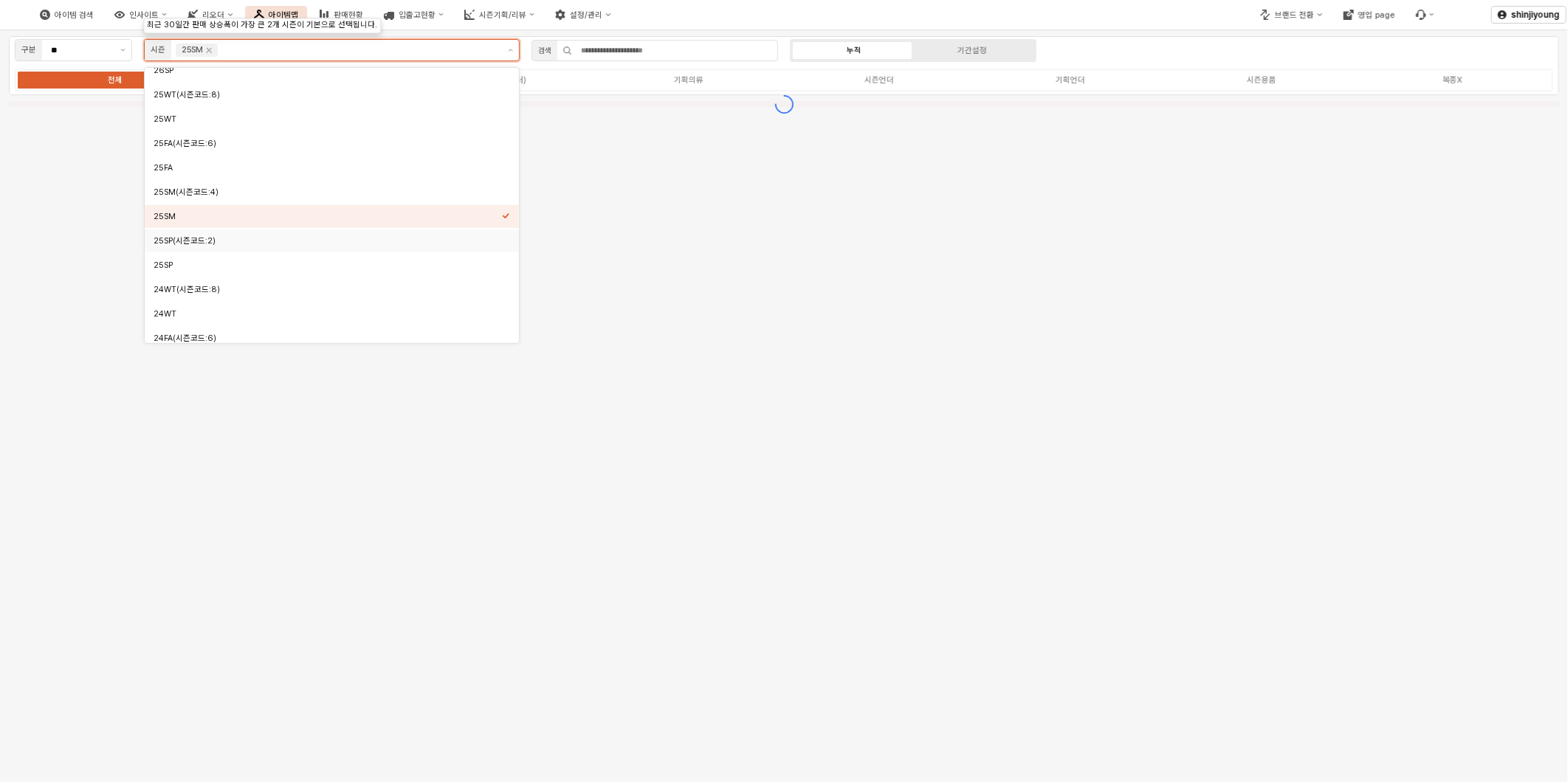
scroll to position [170, 0]
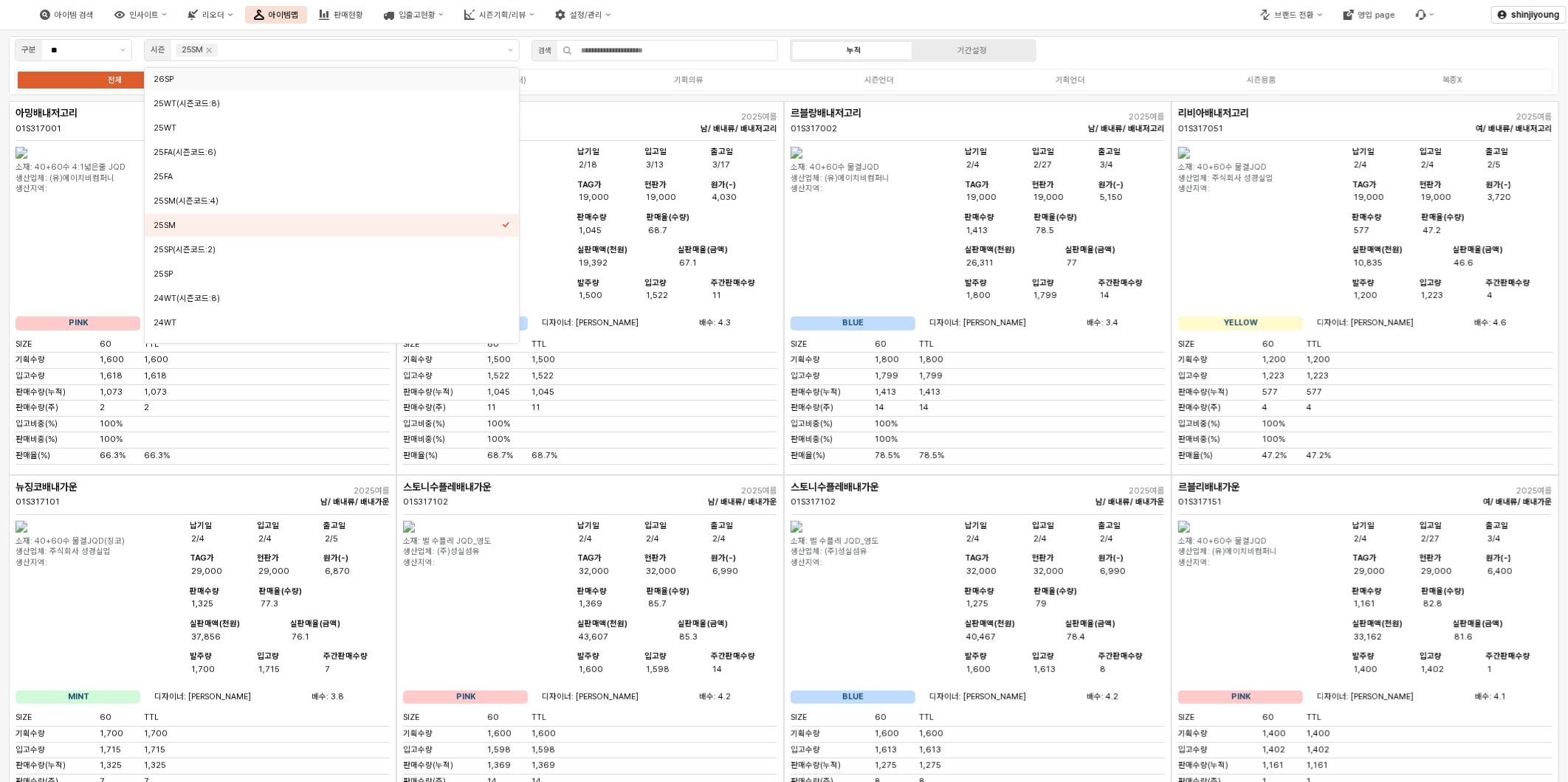
click at [983, 10] on div "아이템 검색 인사이트 리오더 아이템맵 판매현황 입출고현황 시즌기획/리뷰 설정/관리" at bounding box center [588, 14] width 1176 height 31
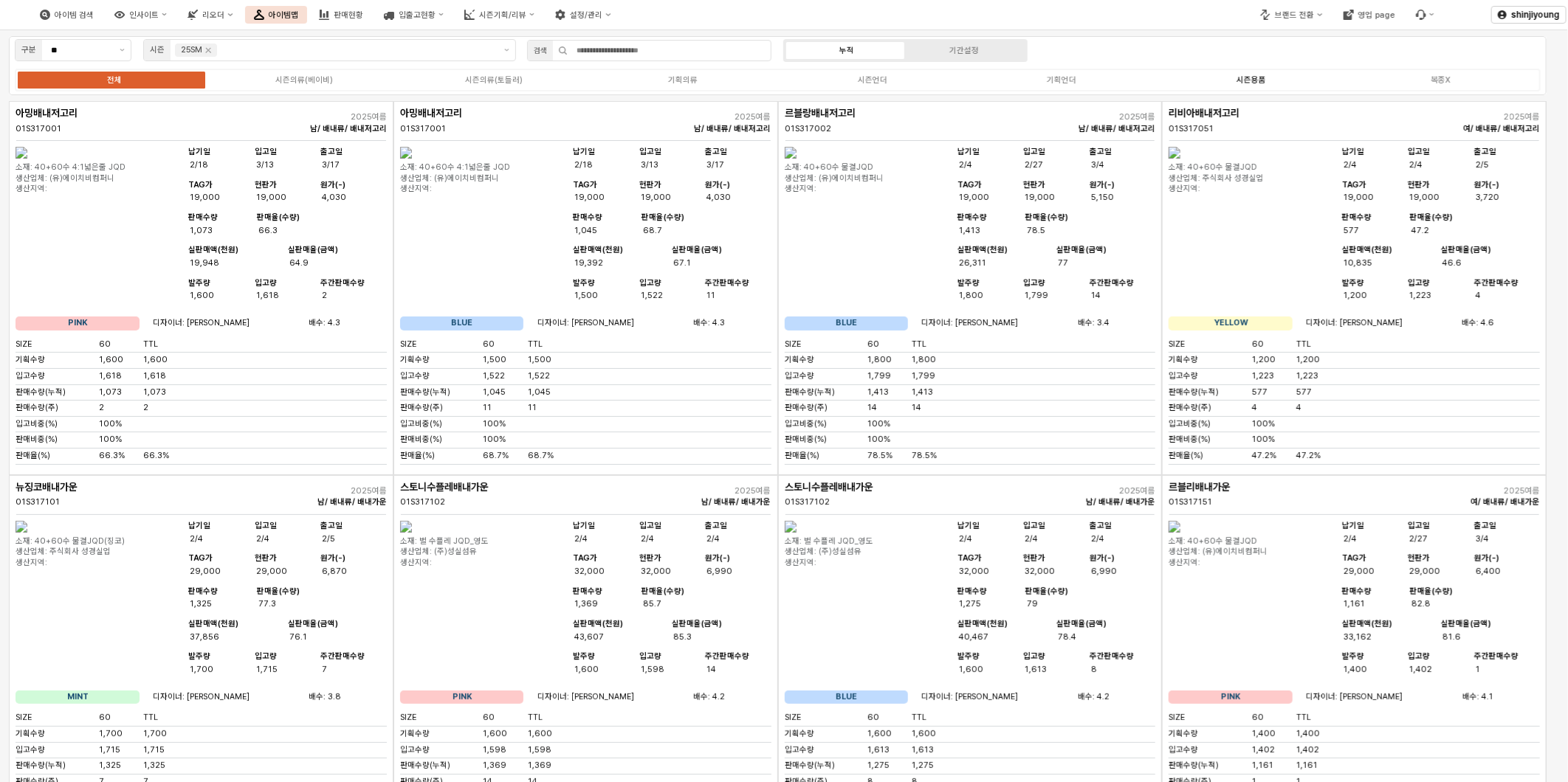
click at [1260, 78] on div "시즌용품" at bounding box center [1252, 80] width 30 height 10
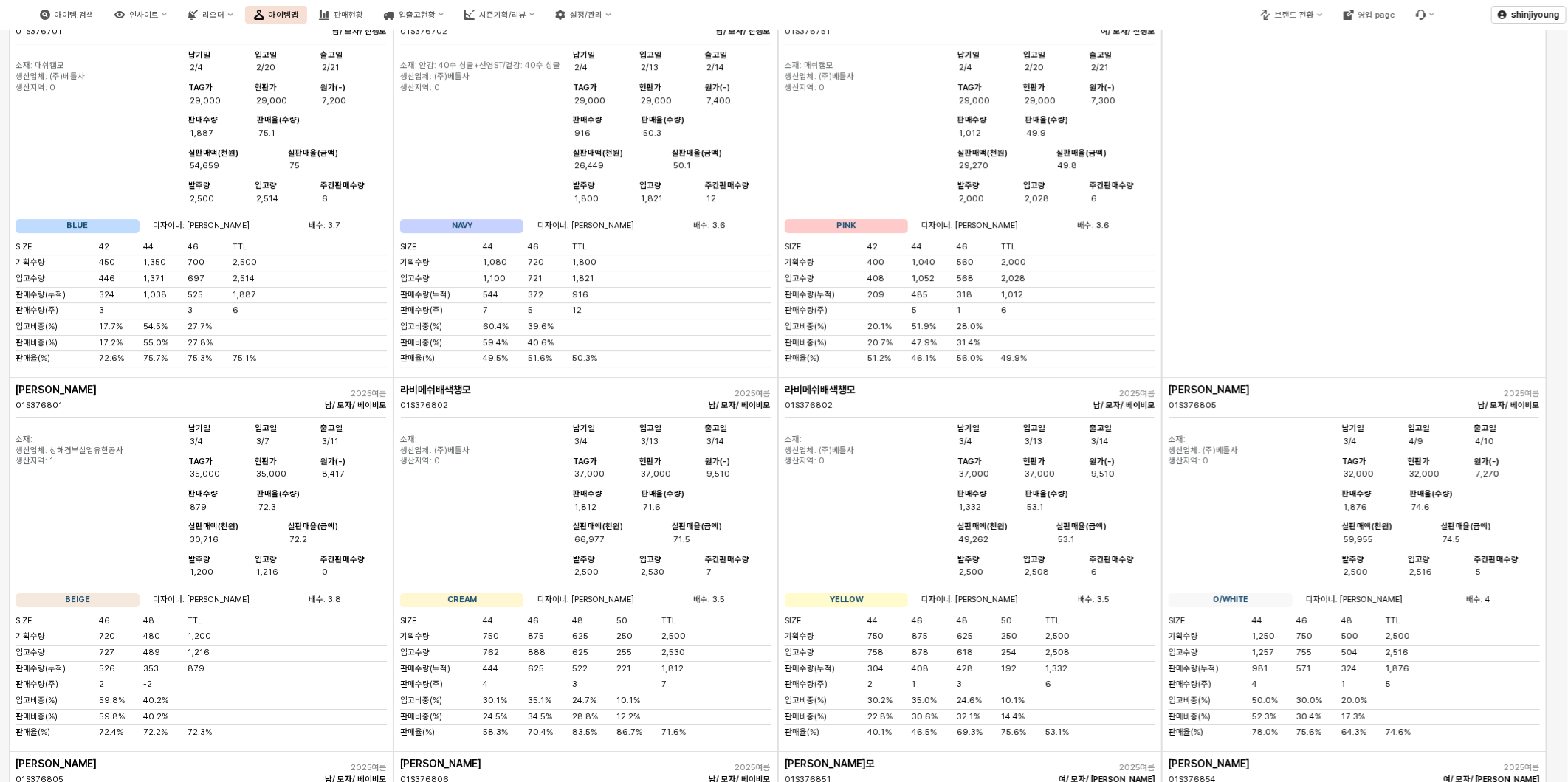
scroll to position [6868, 0]
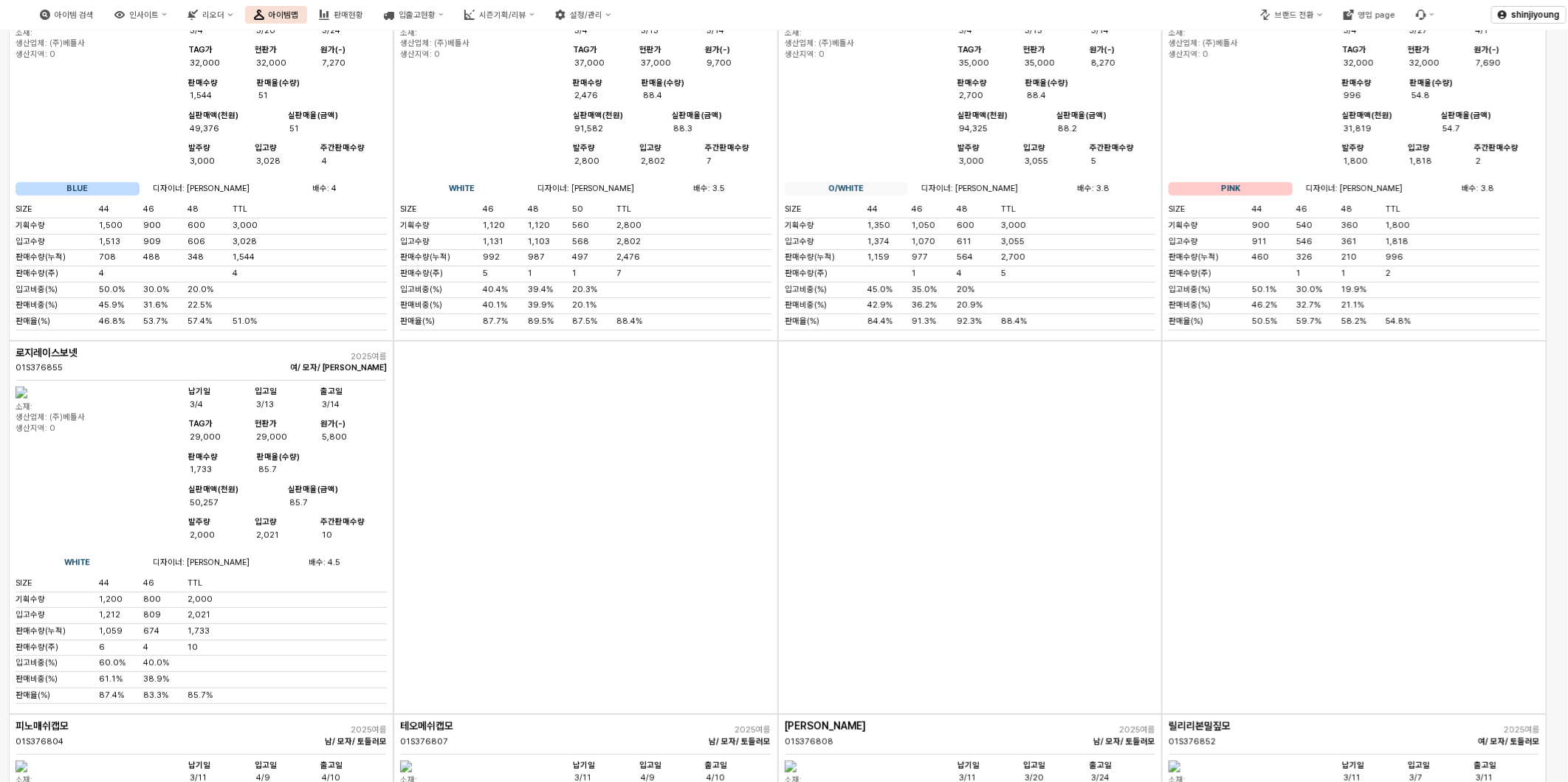
scroll to position [6950, 0]
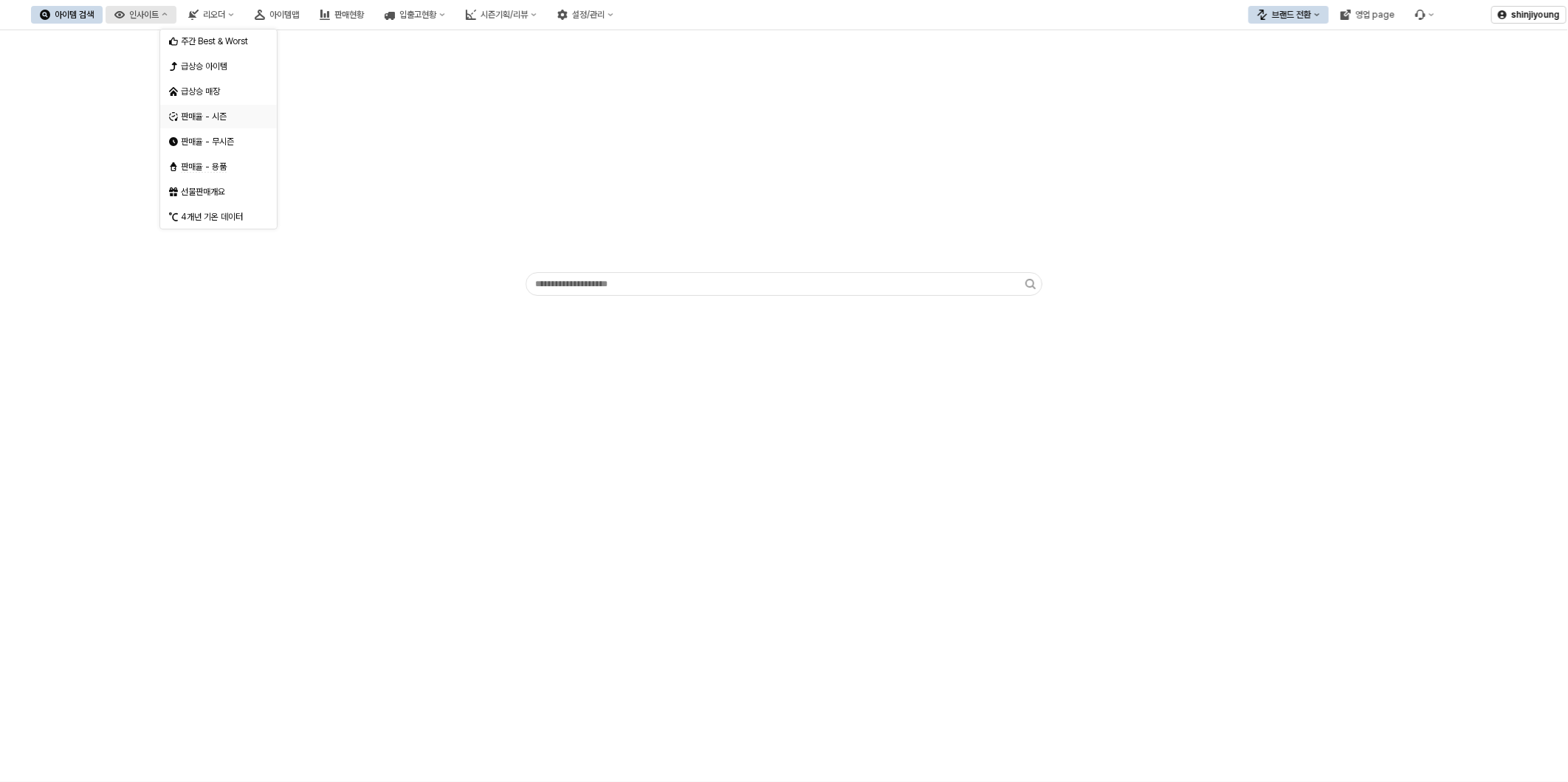
click at [208, 118] on div "판매율 - 시즌" at bounding box center [219, 117] width 78 height 12
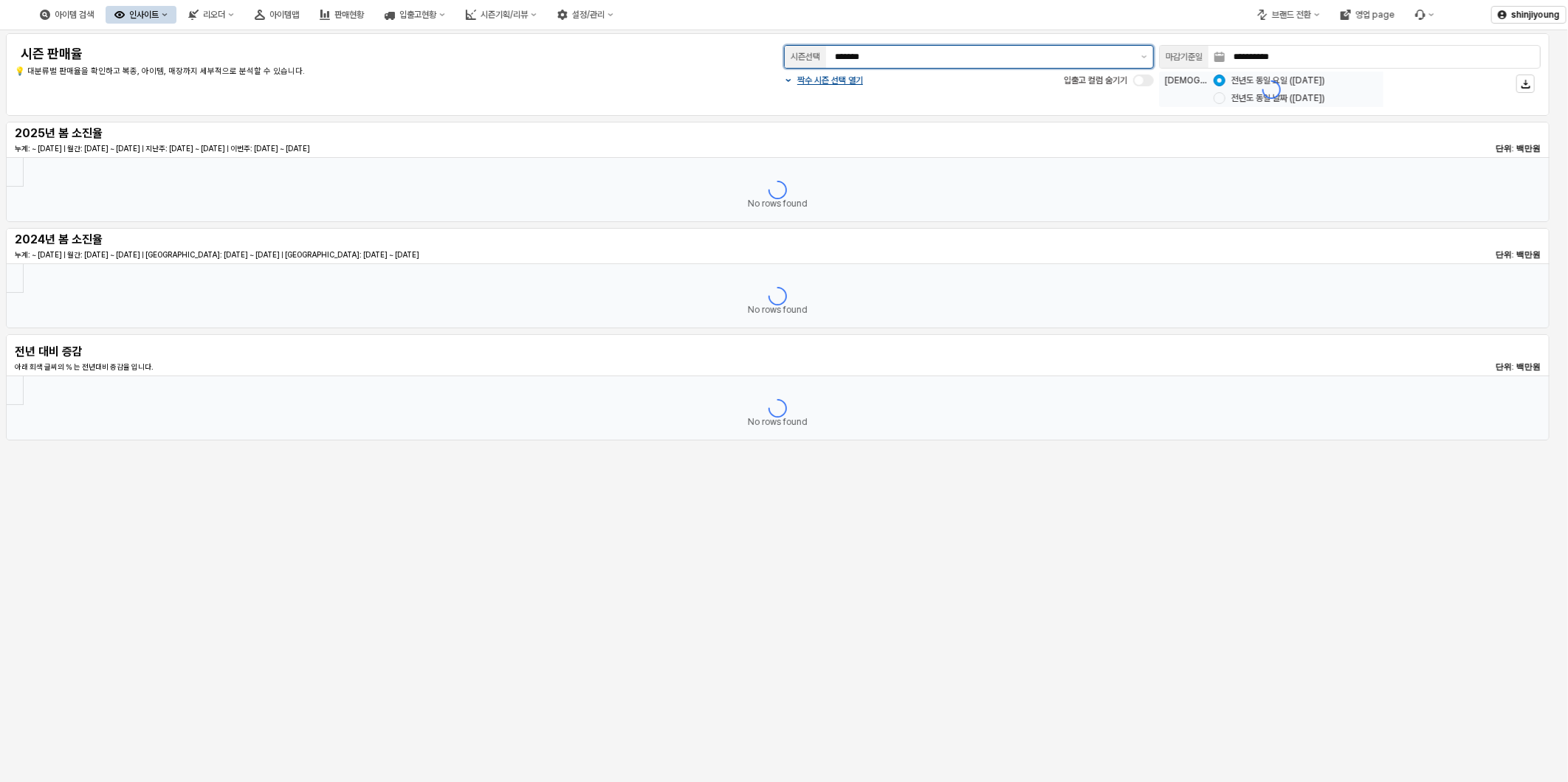
click at [1142, 56] on icon "제안 사항 표시" at bounding box center [1144, 56] width 6 height 3
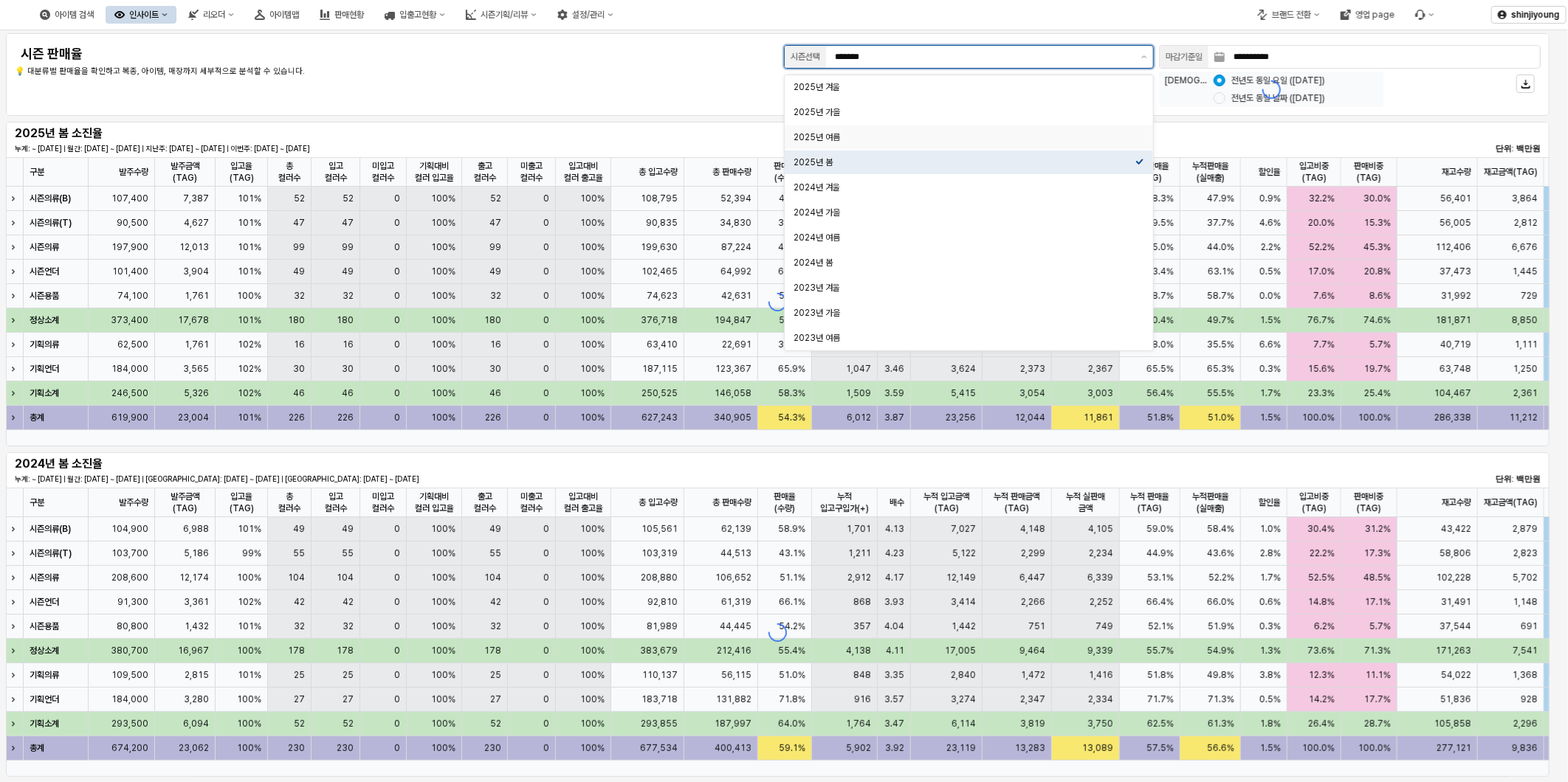
click at [842, 138] on div "2025년 여름" at bounding box center [964, 138] width 342 height 12
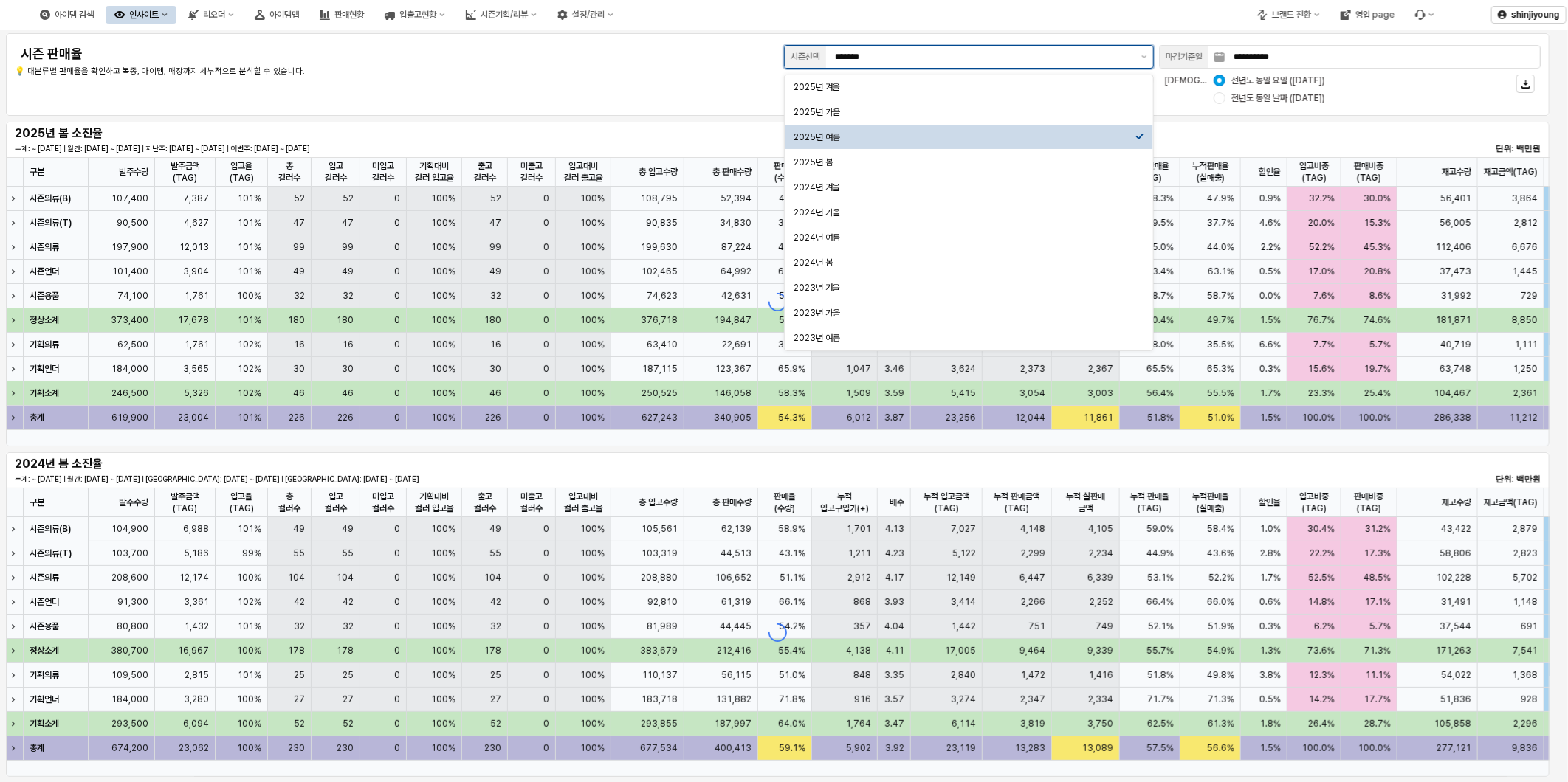
type input "********"
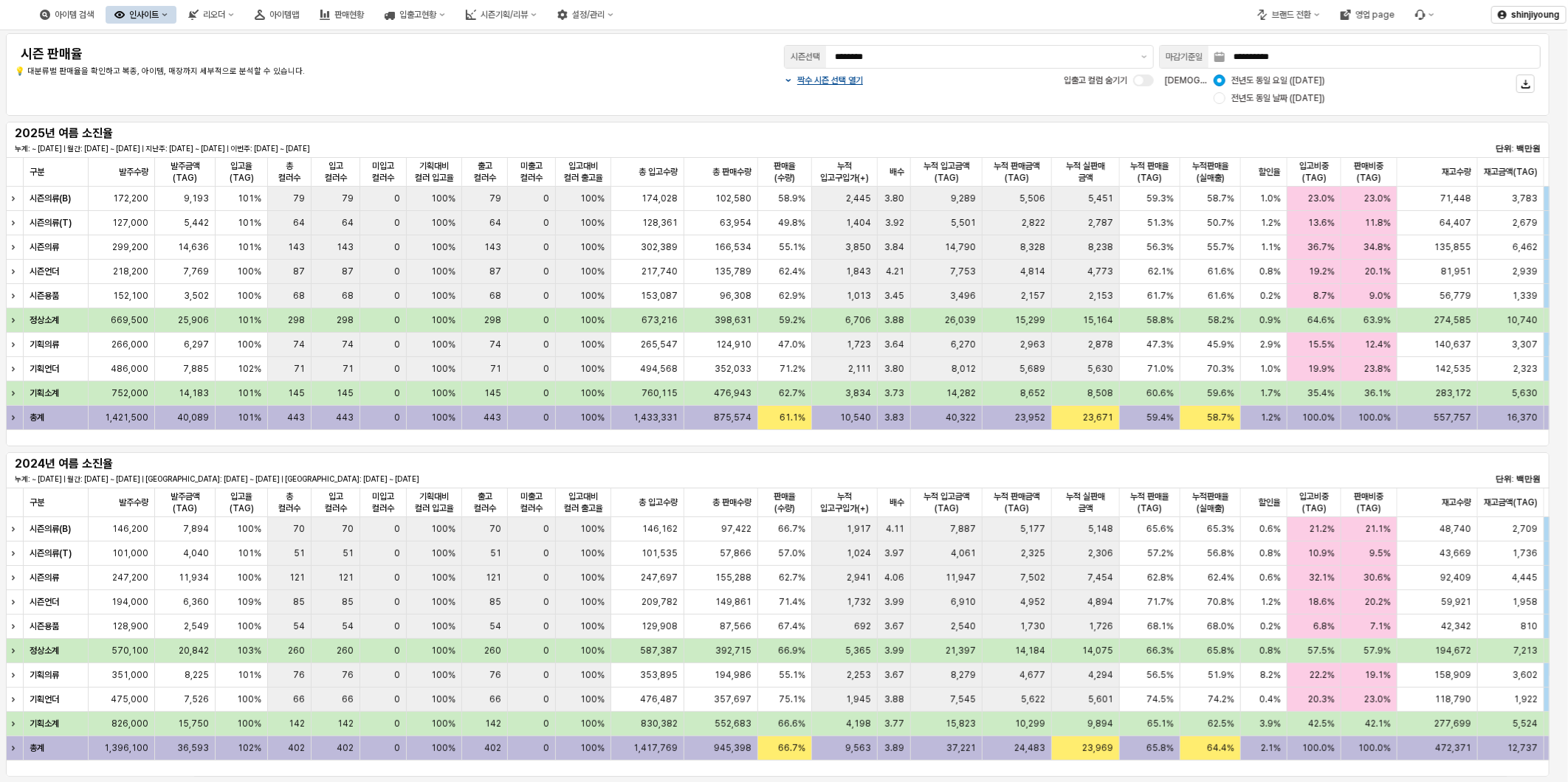
click at [638, 71] on p "💡 대분류별 판매율을 확인하고 복종, 아이템, 매장까지 세부적으로 분석할 수 있습니다." at bounding box center [332, 71] width 635 height 13
